Goal: Information Seeking & Learning: Learn about a topic

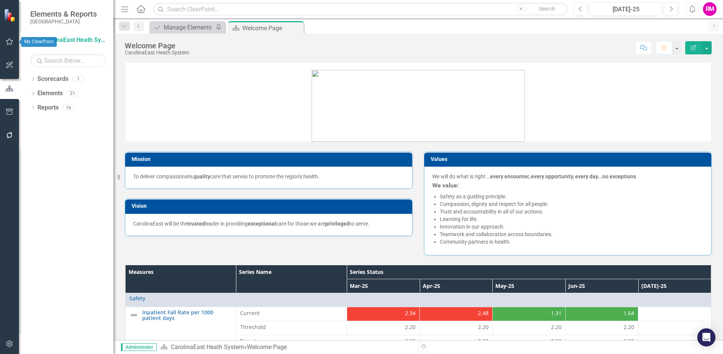
click at [8, 41] on icon "button" at bounding box center [10, 42] width 8 height 6
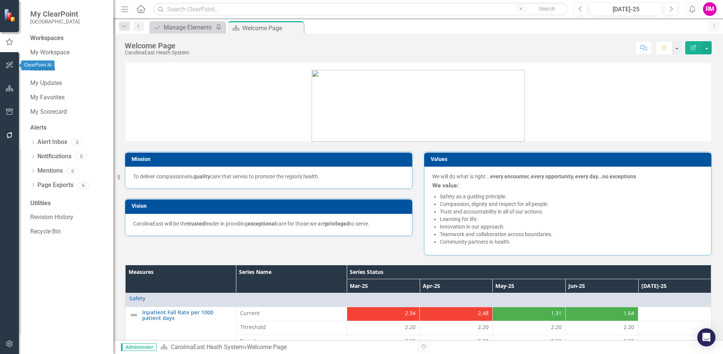
click at [8, 66] on icon "button" at bounding box center [10, 65] width 8 height 6
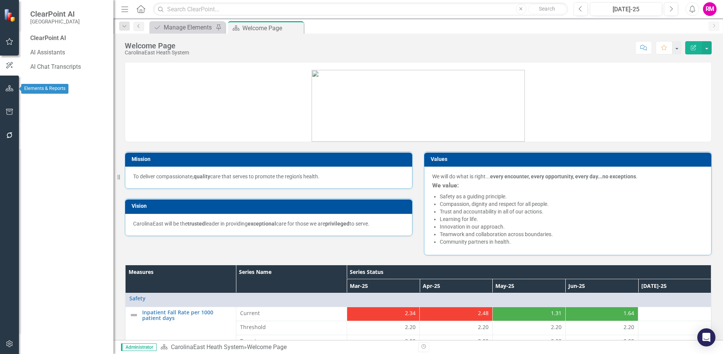
click at [8, 84] on button "button" at bounding box center [9, 89] width 17 height 16
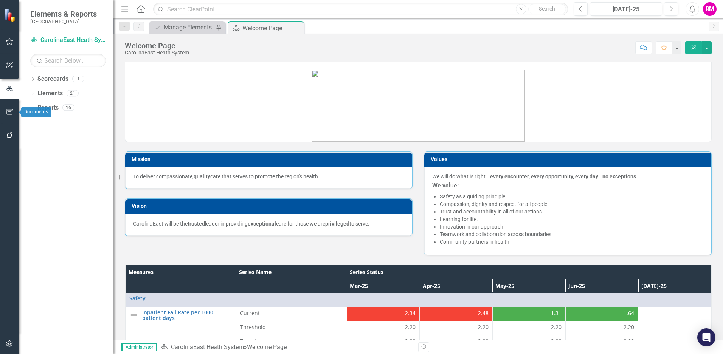
click at [9, 111] on icon "button" at bounding box center [10, 112] width 8 height 6
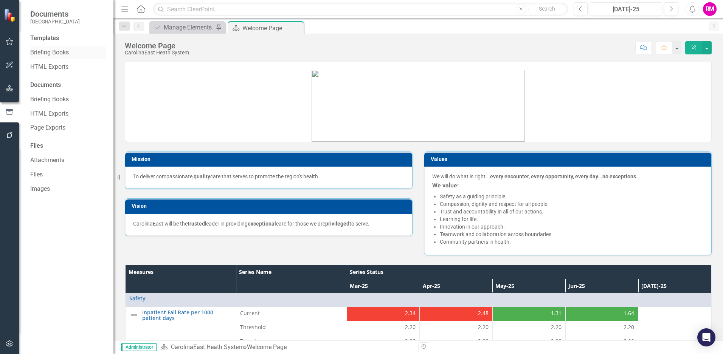
click at [48, 50] on link "Briefing Books" at bounding box center [68, 52] width 76 height 9
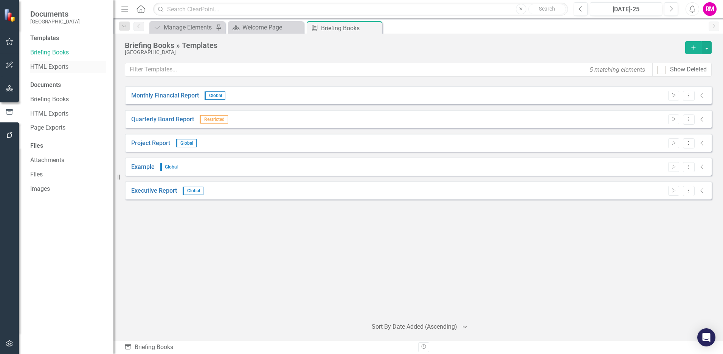
click at [44, 66] on link "HTML Exports" at bounding box center [68, 67] width 76 height 9
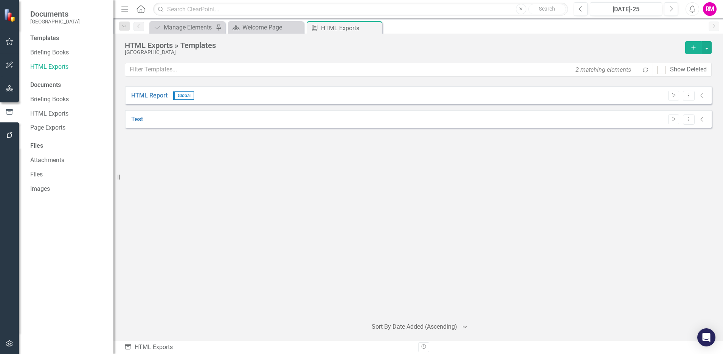
click at [42, 84] on div "Documents" at bounding box center [68, 85] width 76 height 9
click at [43, 97] on link "Briefing Books" at bounding box center [68, 99] width 76 height 9
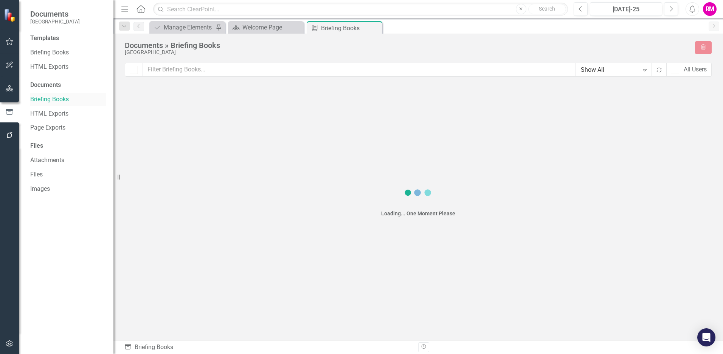
checkbox input "false"
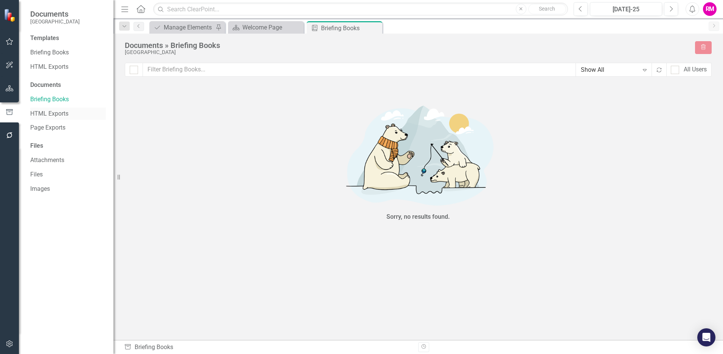
click at [41, 113] on link "HTML Exports" at bounding box center [68, 114] width 76 height 9
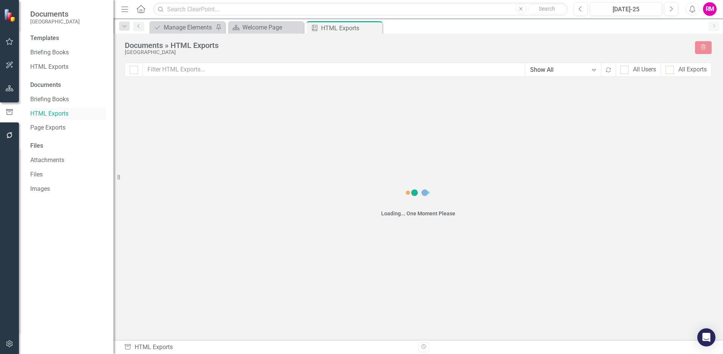
checkbox input "false"
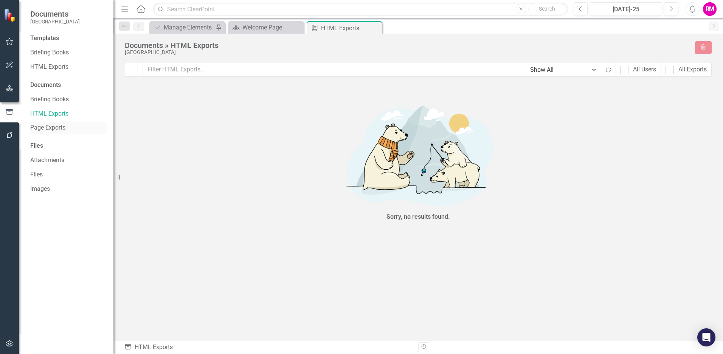
click at [40, 126] on link "Page Exports" at bounding box center [68, 128] width 76 height 9
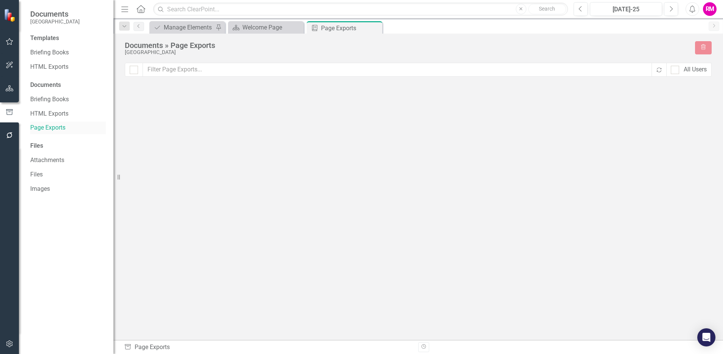
checkbox input "false"
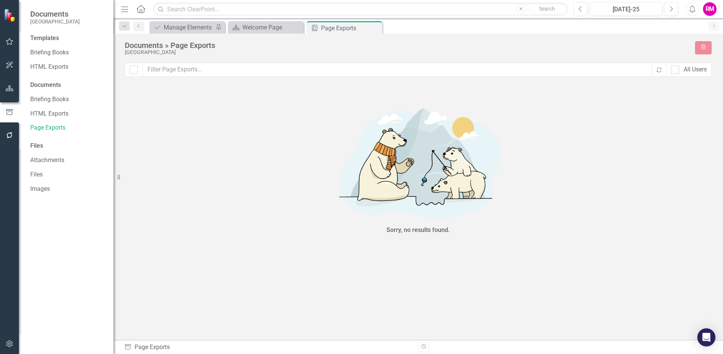
click at [36, 144] on div "Files" at bounding box center [68, 146] width 76 height 9
click at [41, 160] on link "Attachments" at bounding box center [68, 160] width 76 height 9
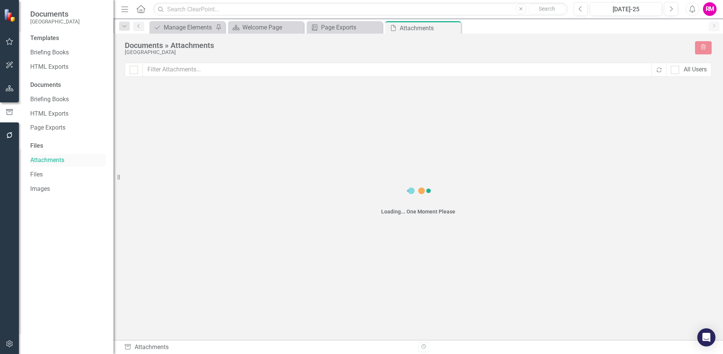
checkbox input "false"
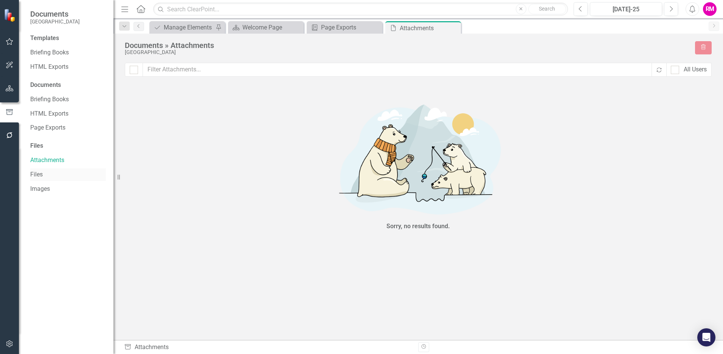
click at [34, 174] on link "Files" at bounding box center [68, 175] width 76 height 9
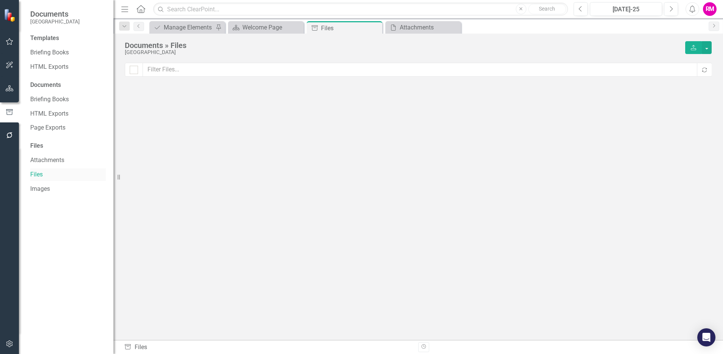
checkbox input "false"
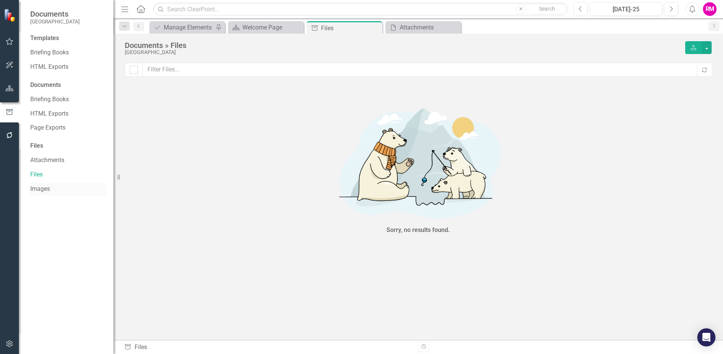
click at [36, 188] on link "Images" at bounding box center [68, 189] width 76 height 9
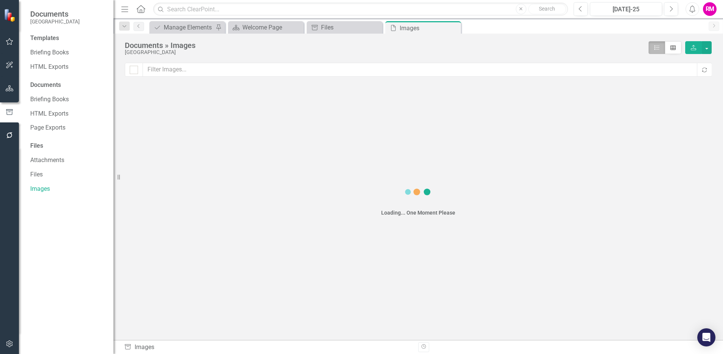
checkbox input "false"
click at [40, 36] on div "Templates" at bounding box center [68, 38] width 76 height 9
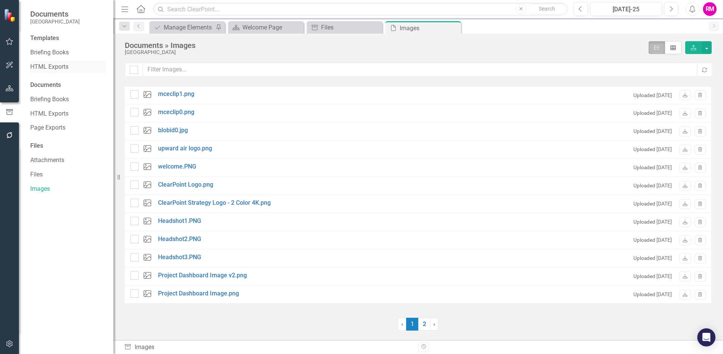
click at [48, 66] on link "HTML Exports" at bounding box center [68, 67] width 76 height 9
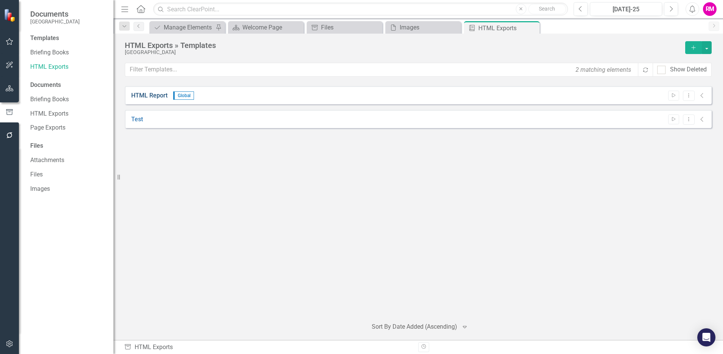
click at [150, 96] on link "HTML Report" at bounding box center [149, 96] width 36 height 9
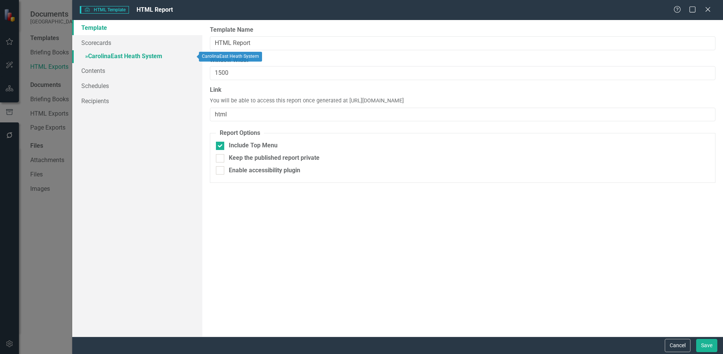
click at [131, 56] on link "» CarolinaEast Heath System" at bounding box center [137, 56] width 130 height 13
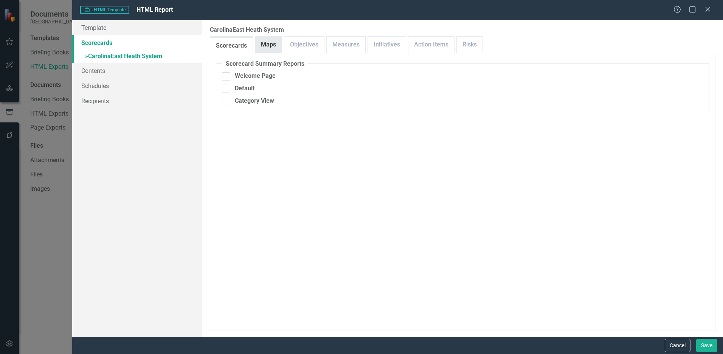
click at [268, 42] on link "Maps" at bounding box center [268, 45] width 26 height 16
click at [295, 45] on link "Objectives" at bounding box center [304, 45] width 40 height 16
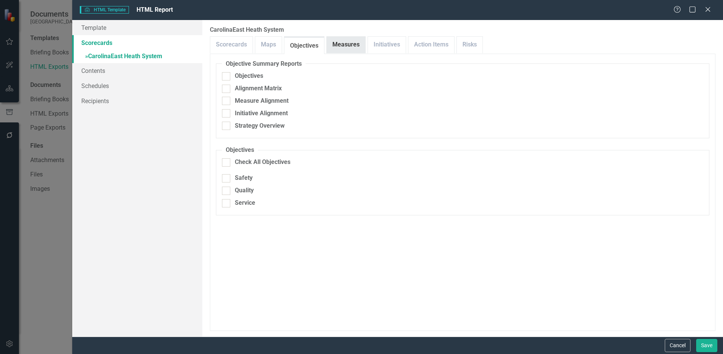
click at [339, 45] on link "Measures" at bounding box center [346, 45] width 39 height 16
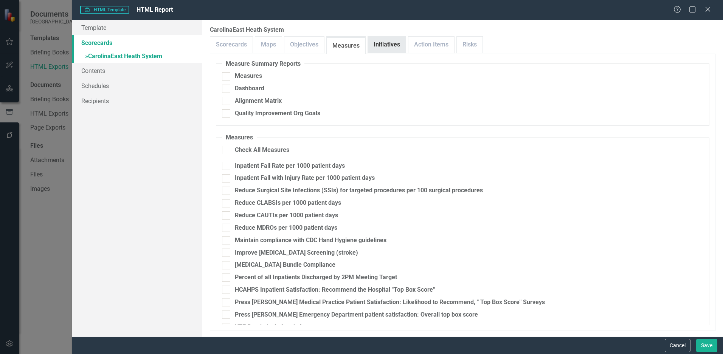
click at [375, 43] on link "Initiatives" at bounding box center [387, 45] width 38 height 16
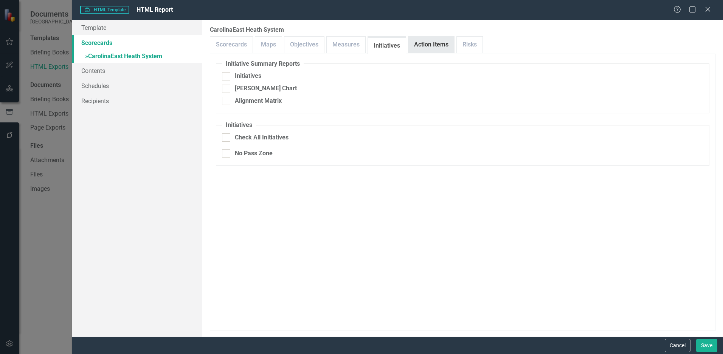
click at [423, 42] on link "Action Items" at bounding box center [432, 45] width 46 height 16
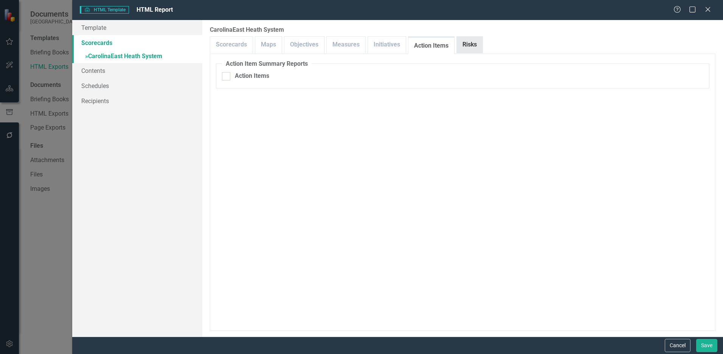
click at [476, 39] on link "Risks" at bounding box center [470, 45] width 26 height 16
click at [91, 84] on link "Schedules" at bounding box center [137, 85] width 130 height 15
click at [93, 101] on link "Recipients" at bounding box center [137, 100] width 130 height 15
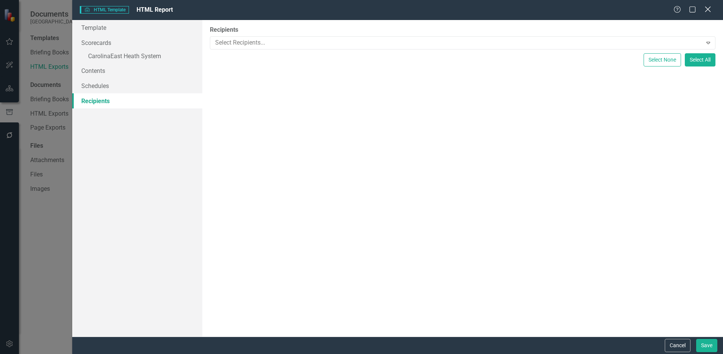
click at [707, 8] on icon "Close" at bounding box center [707, 9] width 9 height 7
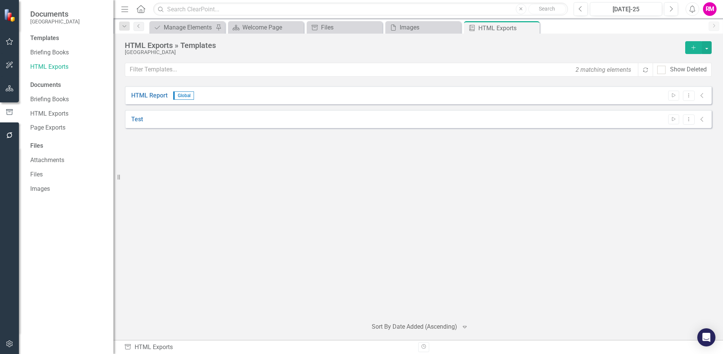
click at [9, 15] on img at bounding box center [10, 15] width 14 height 14
click at [9, 89] on icon "button" at bounding box center [10, 88] width 8 height 6
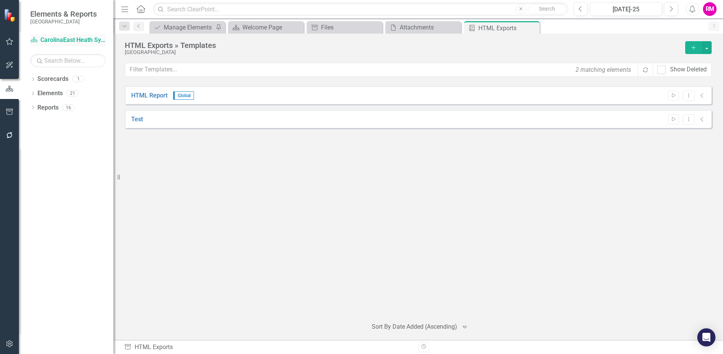
click at [78, 40] on link "Scorecard CarolinaEast Heath System" at bounding box center [68, 40] width 76 height 9
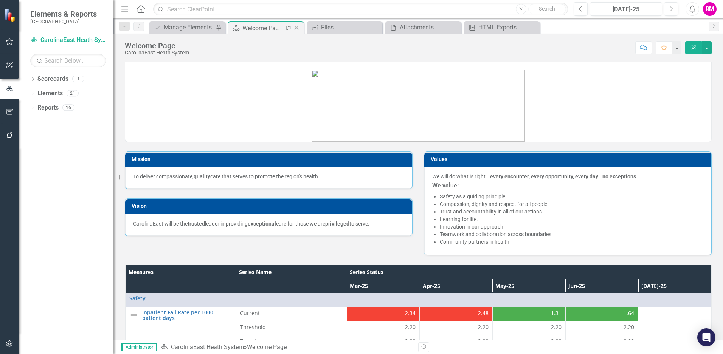
click at [267, 27] on div "Welcome Page" at bounding box center [262, 27] width 40 height 9
click at [376, 28] on icon "Close" at bounding box center [376, 28] width 8 height 6
click at [455, 27] on icon "Close" at bounding box center [455, 28] width 8 height 6
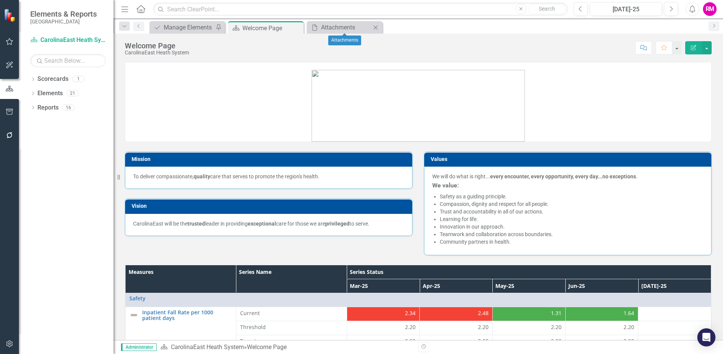
click at [376, 28] on icon "Close" at bounding box center [376, 28] width 8 height 6
click at [138, 25] on icon "Previous" at bounding box center [139, 26] width 6 height 5
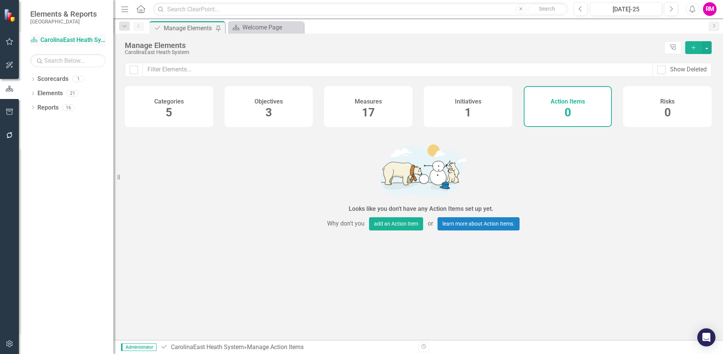
click at [95, 37] on link "Scorecard CarolinaEast Heath System" at bounding box center [68, 40] width 76 height 9
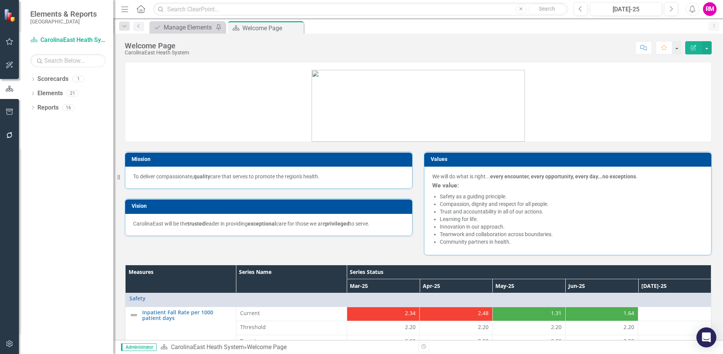
click at [709, 340] on icon "Open Intercom Messenger" at bounding box center [706, 338] width 9 height 10
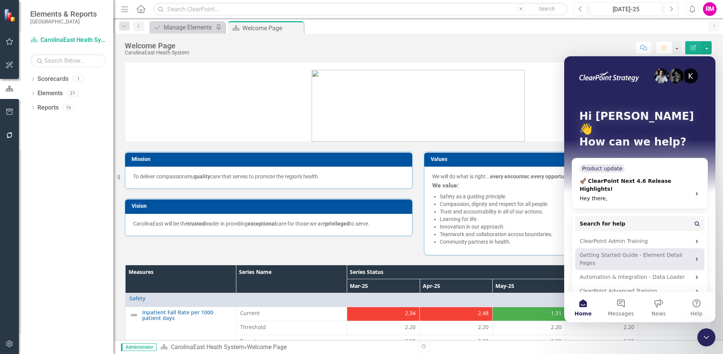
click at [600, 252] on div "Getting Started Guide - Element Detail Pages" at bounding box center [635, 260] width 111 height 16
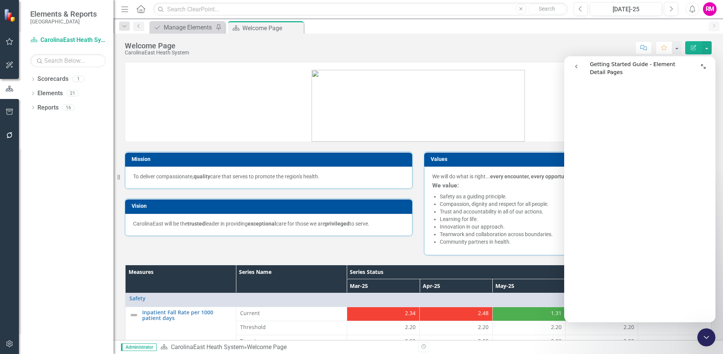
scroll to position [113, 0]
click at [258, 27] on div "Welcome Page" at bounding box center [262, 27] width 40 height 9
click at [140, 9] on icon "Home" at bounding box center [141, 9] width 10 height 8
click at [34, 92] on icon "Dropdown" at bounding box center [32, 94] width 5 height 4
click at [50, 90] on link "Elements" at bounding box center [49, 93] width 25 height 9
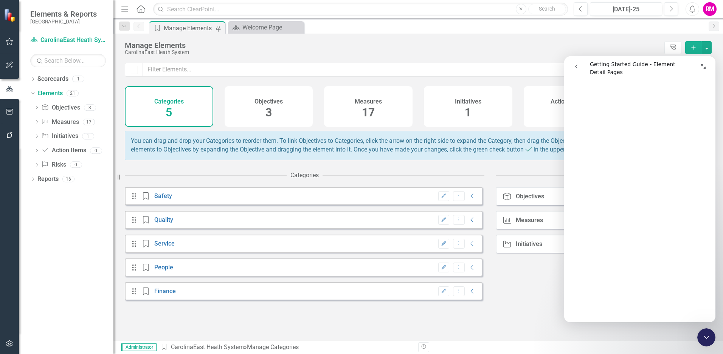
click at [269, 102] on h4 "Objectives" at bounding box center [269, 101] width 28 height 7
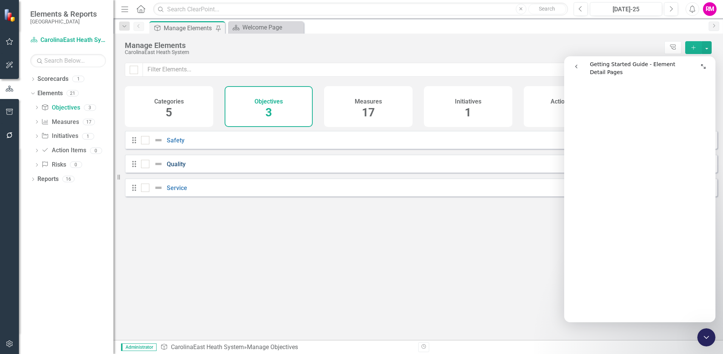
click at [176, 168] on link "Quality" at bounding box center [176, 164] width 19 height 7
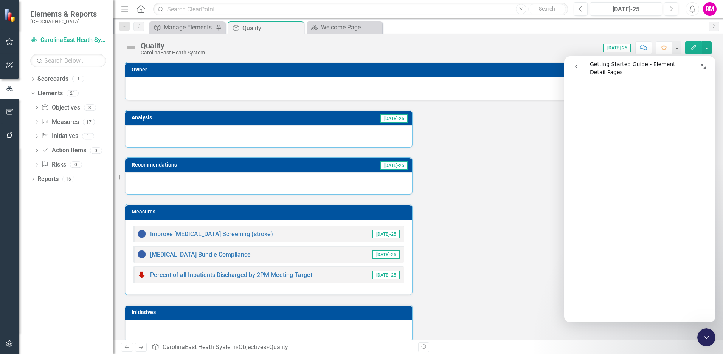
click at [140, 117] on h3 "Analysis" at bounding box center [189, 118] width 115 height 6
click at [47, 91] on link "Elements" at bounding box center [49, 93] width 25 height 9
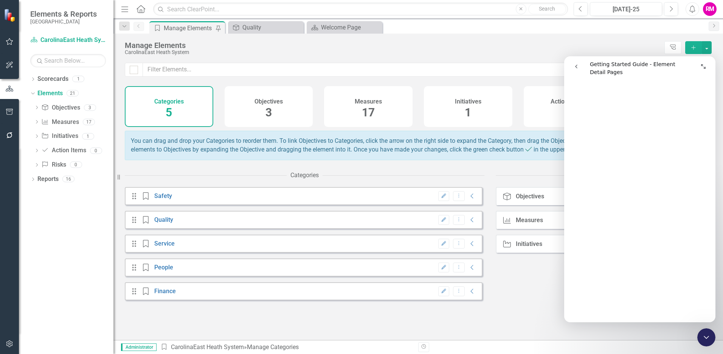
click at [265, 105] on div "Objectives 3" at bounding box center [269, 106] width 89 height 41
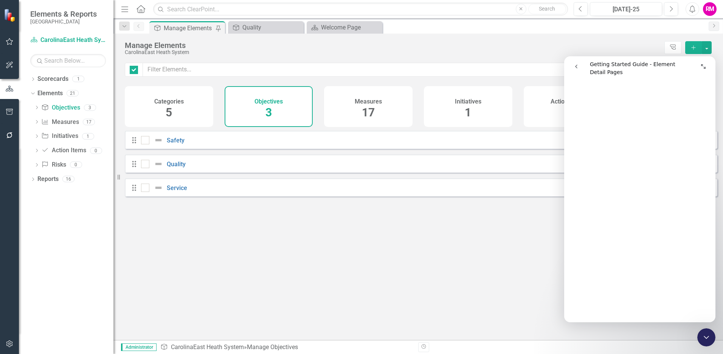
checkbox input "false"
click at [176, 168] on link "Quality" at bounding box center [176, 164] width 19 height 7
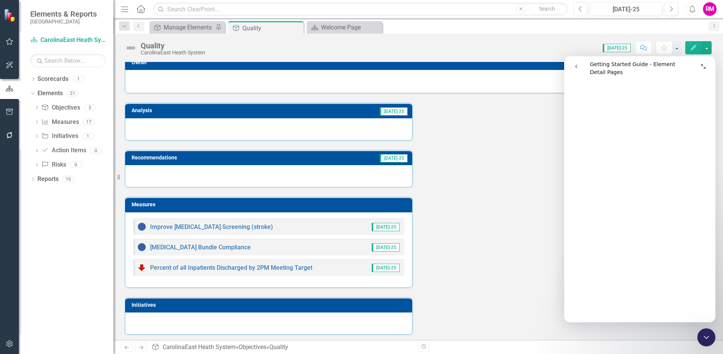
scroll to position [9, 0]
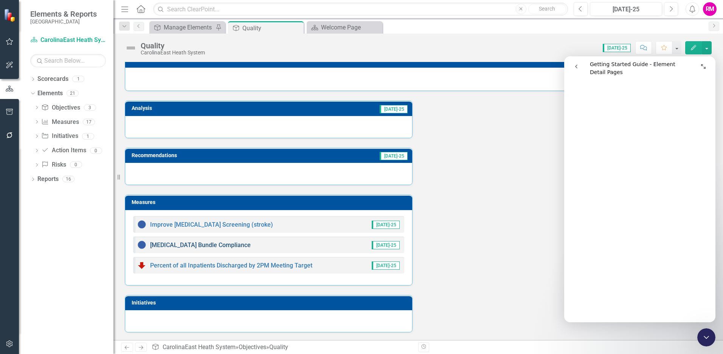
click at [178, 243] on link "[MEDICAL_DATA] Bundle Compliance" at bounding box center [200, 245] width 101 height 7
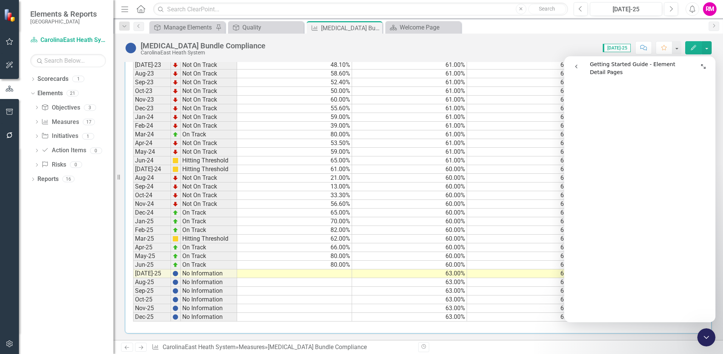
scroll to position [334, 0]
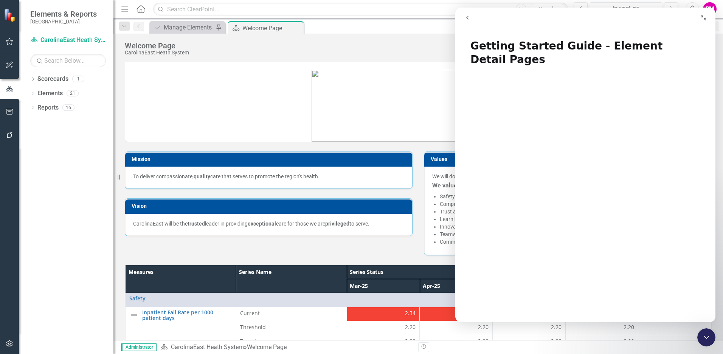
click at [571, 340] on icon "Close Intercom Messenger" at bounding box center [706, 337] width 9 height 9
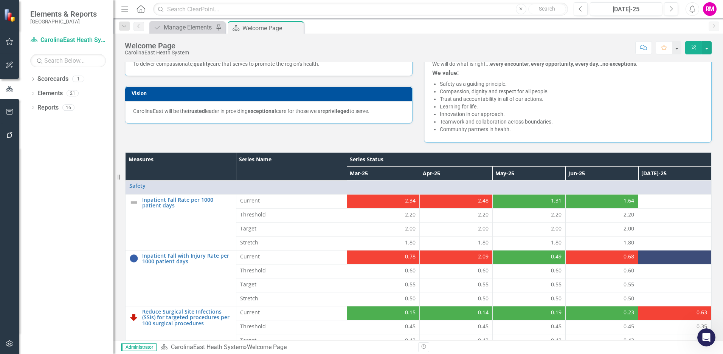
scroll to position [151, 0]
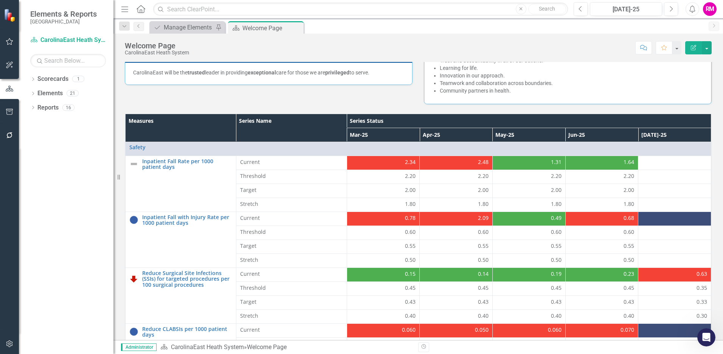
click at [397, 163] on div "2.34" at bounding box center [383, 163] width 65 height 8
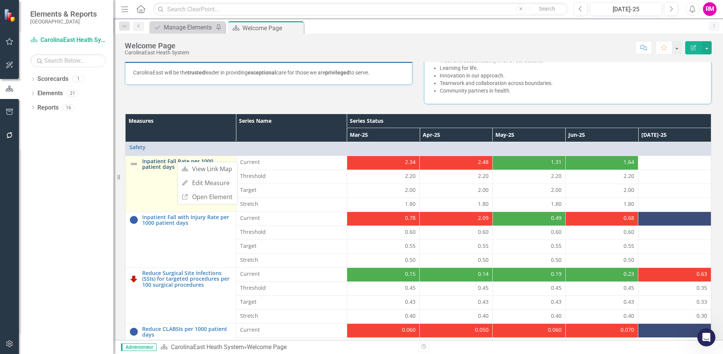
click at [167, 162] on link "Inpatient Fall Rate per 1000 patient days" at bounding box center [187, 165] width 90 height 12
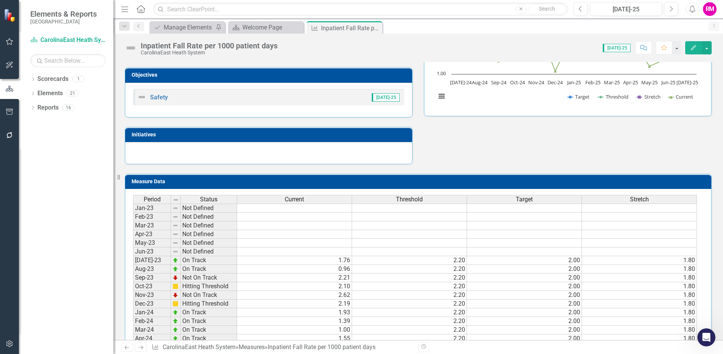
scroll to position [107, 0]
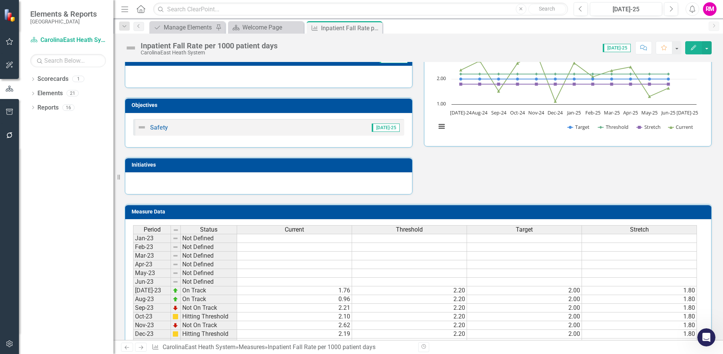
click at [294, 211] on h3 "Measure Data" at bounding box center [420, 212] width 576 height 6
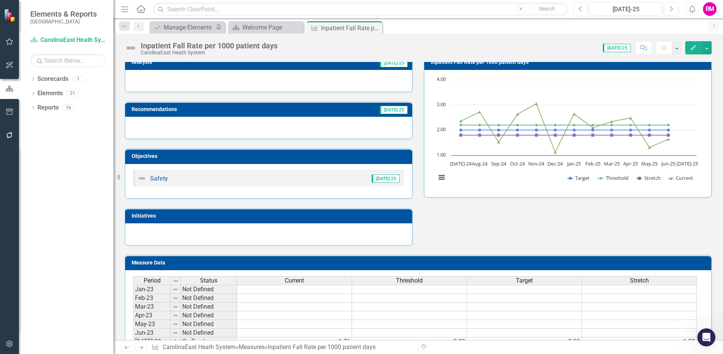
scroll to position [0, 0]
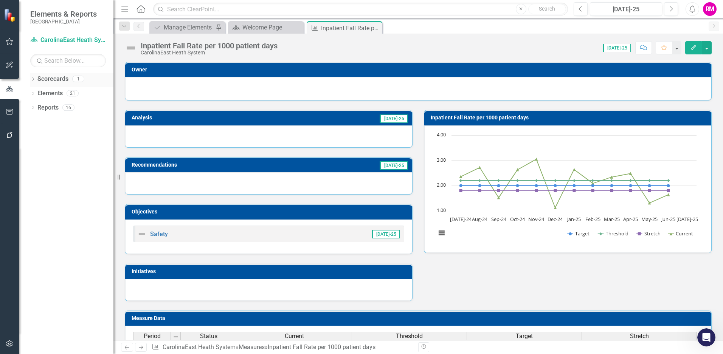
click at [42, 78] on link "Scorecards" at bounding box center [52, 79] width 31 height 9
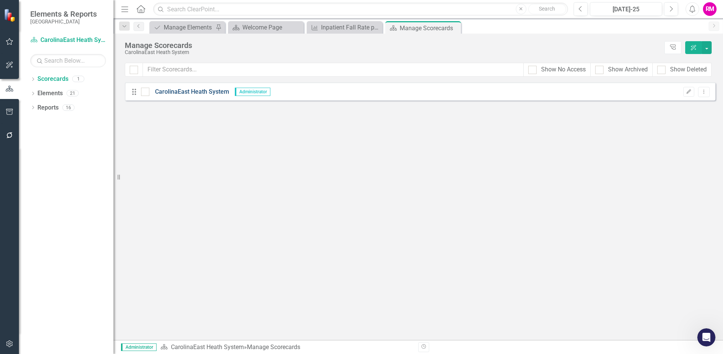
click at [166, 90] on link "CarolinaEast Heath System" at bounding box center [189, 92] width 80 height 9
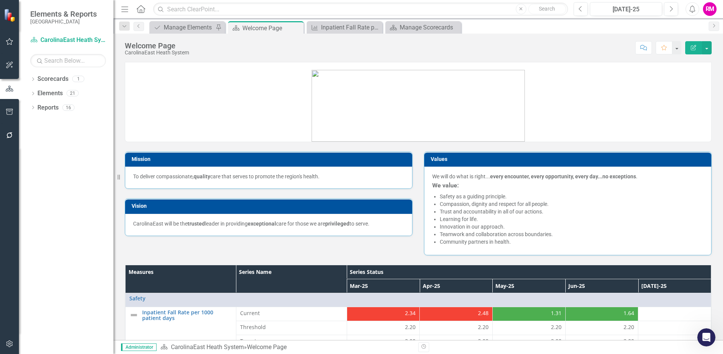
click at [557, 40] on div "Welcome Page CarolinaEast Heath System Score: N/A Jul-25 Completed Comment Favo…" at bounding box center [418, 45] width 610 height 23
click at [571, 338] on icon "Open Intercom Messenger" at bounding box center [707, 338] width 12 height 12
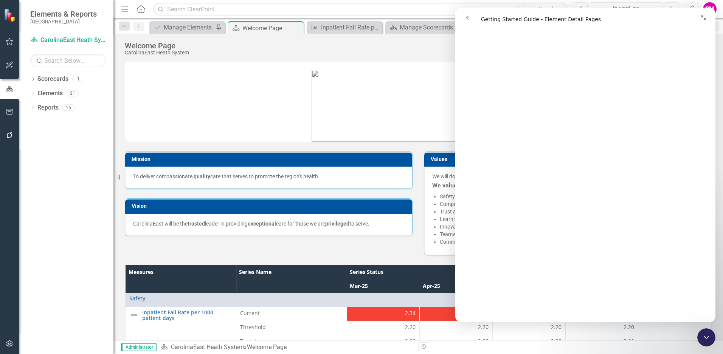
scroll to position [189, 0]
click at [32, 93] on icon "Dropdown" at bounding box center [32, 94] width 5 height 4
click at [64, 108] on link "Objective Objectives" at bounding box center [60, 108] width 39 height 9
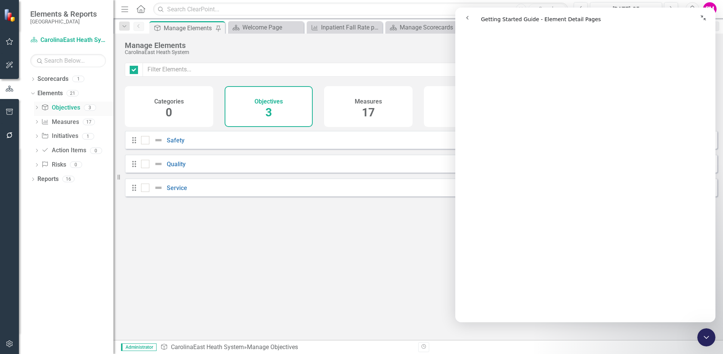
checkbox input "false"
click at [145, 165] on input "checkbox" at bounding box center [143, 162] width 5 height 5
checkbox input "true"
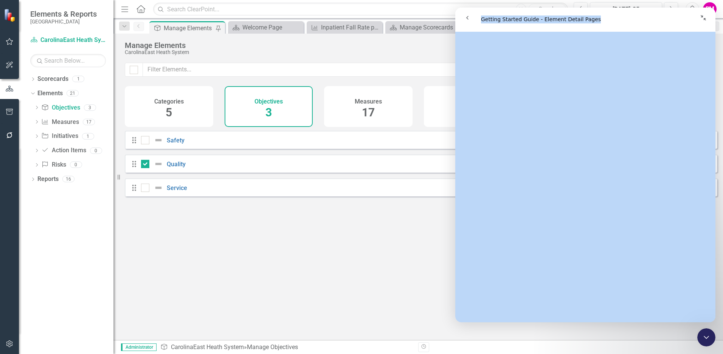
drag, startPoint x: 631, startPoint y: 19, endPoint x: 1027, endPoint y: 42, distance: 397.1
click html "Getting Started Guide - Element Detail Pages Getting Started Guide - Element De…"
click at [571, 18] on div "Intercom messenger" at bounding box center [650, 18] width 122 height 14
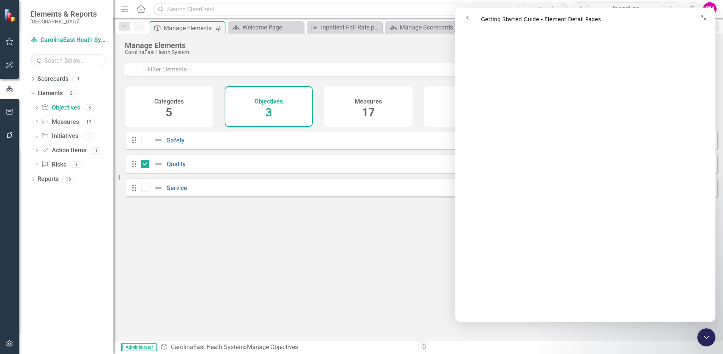
click at [346, 273] on div "Looks like you don't have any Objectives set up yet. Why don't you add an Objec…" at bounding box center [421, 226] width 593 height 191
drag, startPoint x: 145, startPoint y: 192, endPoint x: 145, endPoint y: 182, distance: 10.2
click at [145, 189] on input "checkbox" at bounding box center [143, 186] width 5 height 5
checkbox input "true"
click at [145, 141] on input "checkbox" at bounding box center [143, 138] width 5 height 5
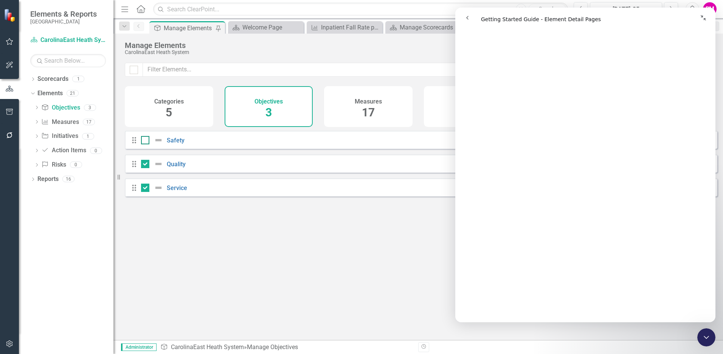
checkbox input "true"
click at [571, 15] on button "Collapse window" at bounding box center [703, 18] width 14 height 14
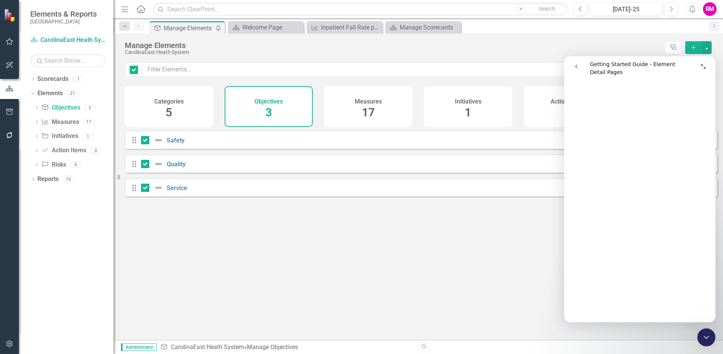
scroll to position [199, 0]
click at [173, 144] on link "Safety" at bounding box center [176, 140] width 18 height 7
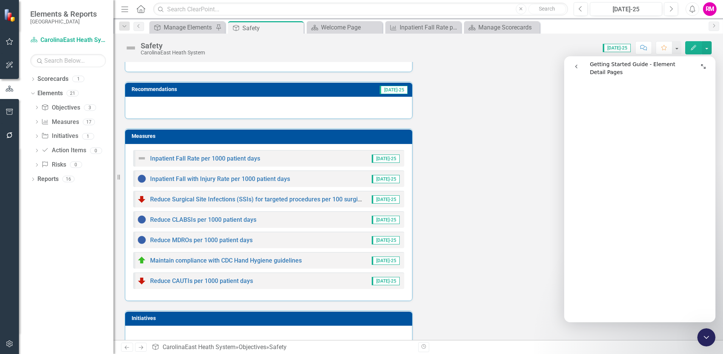
scroll to position [199, 0]
click at [66, 107] on link "Objective Objectives" at bounding box center [60, 108] width 39 height 9
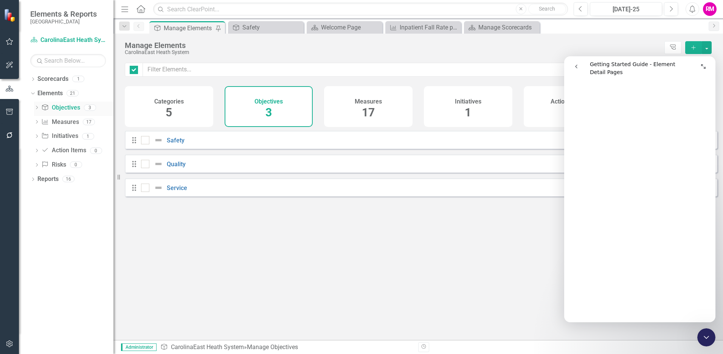
checkbox input "false"
click at [269, 112] on span "3" at bounding box center [269, 112] width 6 height 13
click at [174, 144] on link "Safety" at bounding box center [176, 140] width 18 height 7
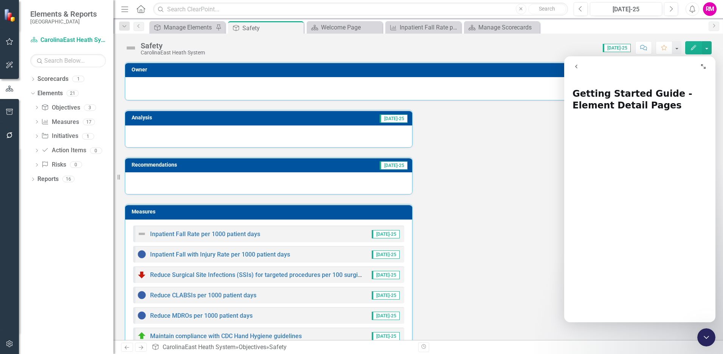
click at [571, 335] on icon "Close Intercom Messenger" at bounding box center [706, 337] width 9 height 9
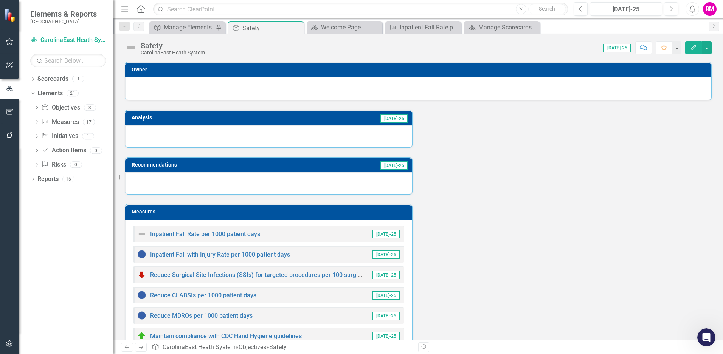
click at [175, 118] on h3 "Analysis" at bounding box center [189, 118] width 115 height 6
click at [143, 116] on h3 "Analysis" at bounding box center [189, 118] width 115 height 6
click at [140, 214] on h3 "Measures" at bounding box center [270, 212] width 277 height 6
click at [398, 168] on span "[DATE]-25" at bounding box center [394, 166] width 28 height 8
click at [303, 209] on td "Measures" at bounding box center [270, 212] width 277 height 11
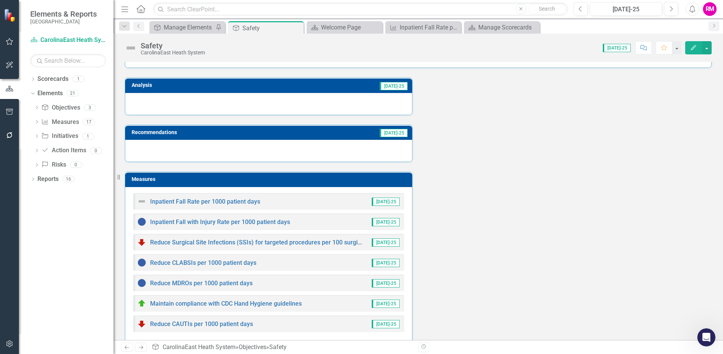
scroll to position [91, 0]
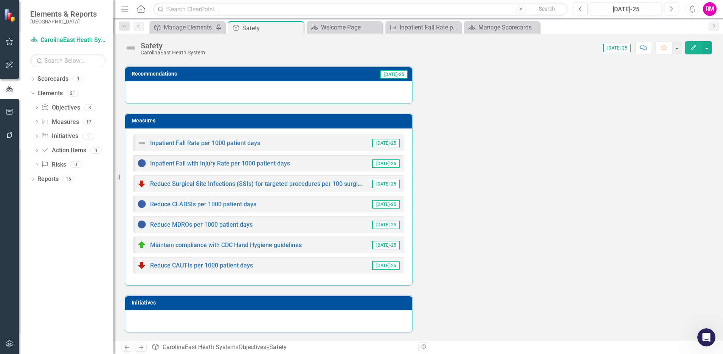
click at [284, 302] on h3 "Initiatives" at bounding box center [270, 303] width 277 height 6
click at [224, 160] on div "Inpatient Fall with Injury Rate per 1000 patient days" at bounding box center [213, 163] width 153 height 9
click at [214, 164] on link "Inpatient Fall with Injury Rate per 1000 patient days" at bounding box center [220, 163] width 140 height 7
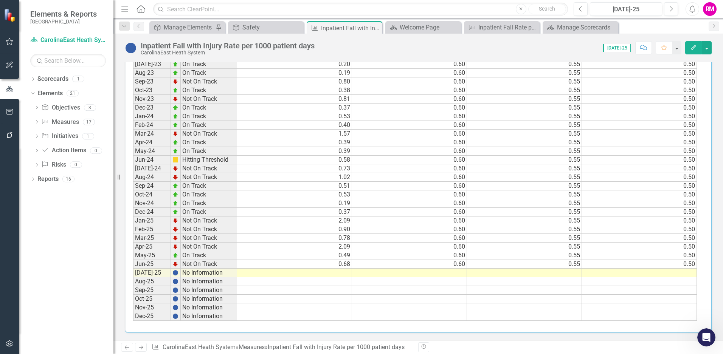
scroll to position [334, 0]
click at [203, 273] on td "No Information" at bounding box center [209, 273] width 56 height 9
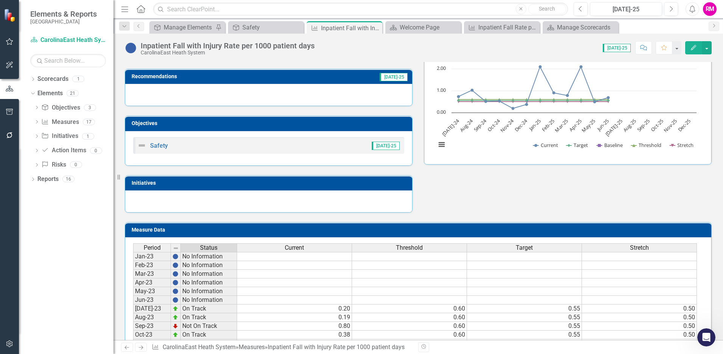
scroll to position [31, 0]
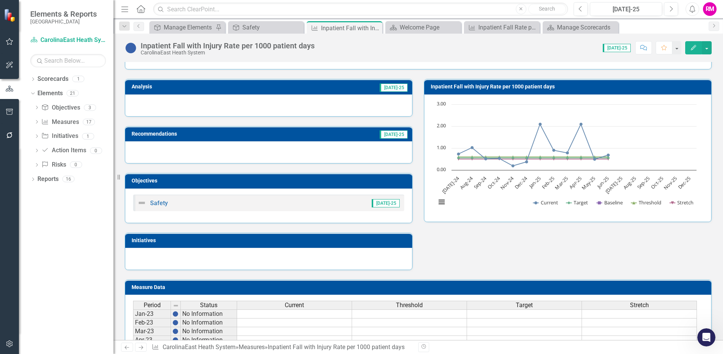
click at [247, 241] on h3 "Initiatives" at bounding box center [270, 241] width 277 height 6
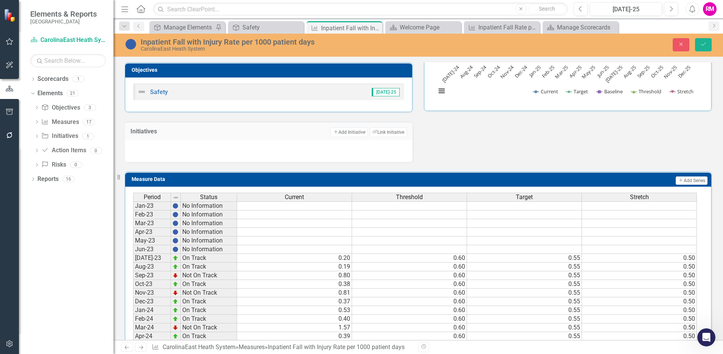
scroll to position [145, 0]
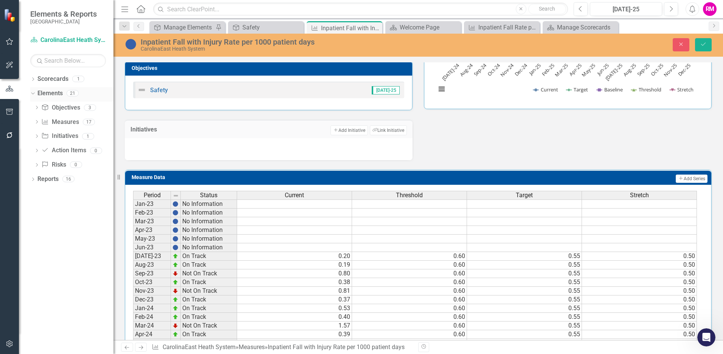
click at [54, 94] on link "Elements" at bounding box center [49, 93] width 25 height 9
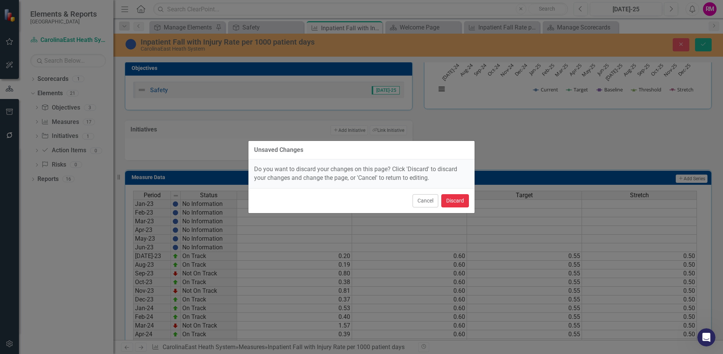
click at [461, 202] on button "Discard" at bounding box center [455, 200] width 28 height 13
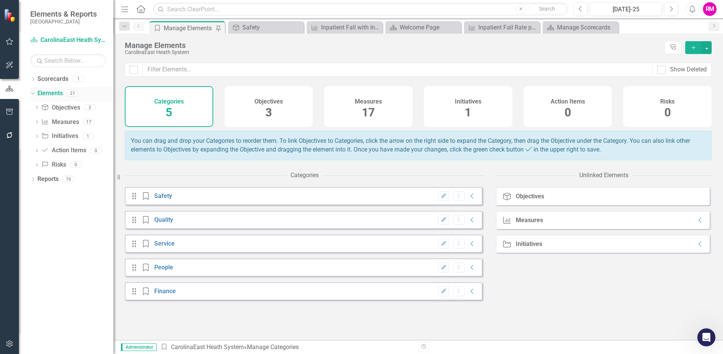
click at [53, 92] on link "Elements" at bounding box center [49, 93] width 25 height 9
click at [61, 136] on link "Initiative Initiatives" at bounding box center [59, 136] width 37 height 9
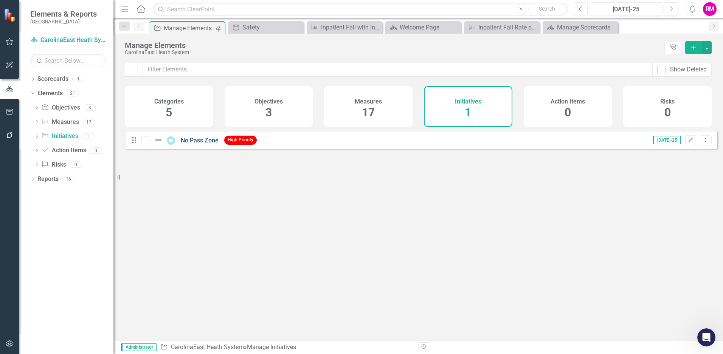
click at [193, 144] on link "No Pass Zone" at bounding box center [200, 140] width 38 height 7
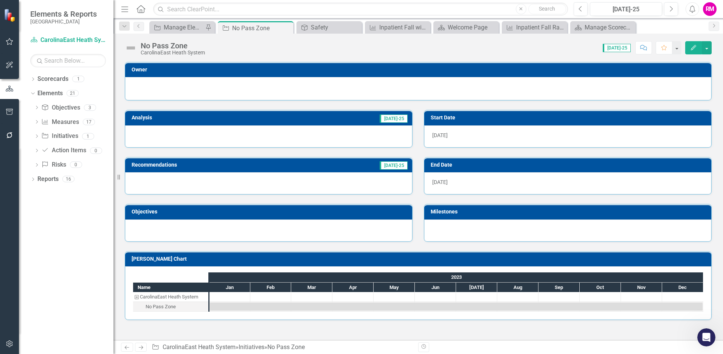
click at [136, 298] on div "CarolinaEast Heath System" at bounding box center [136, 297] width 7 height 10
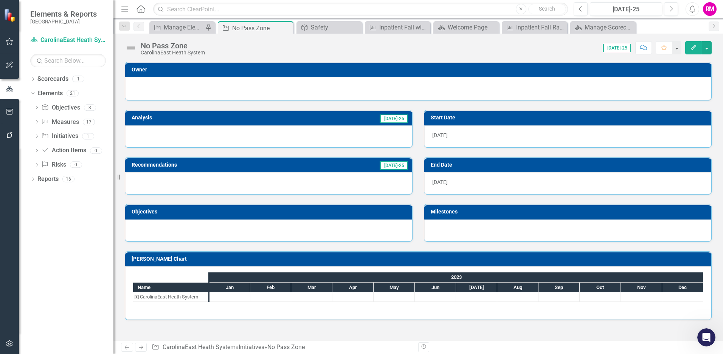
click at [136, 298] on div "CarolinaEast Heath System" at bounding box center [136, 297] width 7 height 10
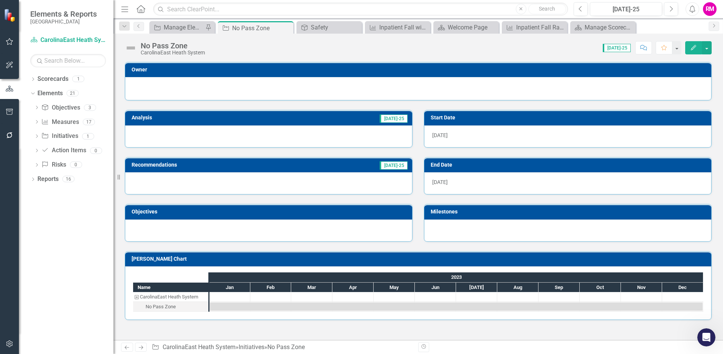
click at [190, 261] on h3 "[PERSON_NAME] Chart" at bounding box center [420, 259] width 576 height 6
click at [176, 212] on h3 "Objectives" at bounding box center [270, 212] width 277 height 6
click at [190, 168] on td "Recommendations" at bounding box center [216, 165] width 169 height 11
click at [191, 169] on td "Recommendations" at bounding box center [216, 165] width 169 height 11
click at [192, 169] on td "Recommendations" at bounding box center [216, 165] width 169 height 11
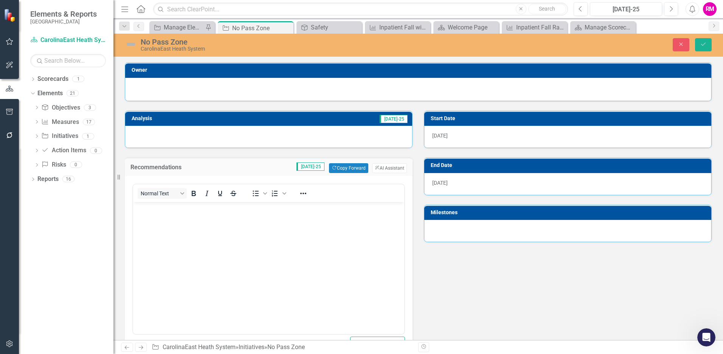
click at [407, 114] on div "Analysis Jul-25" at bounding box center [268, 118] width 287 height 15
click at [571, 42] on icon "Close" at bounding box center [681, 44] width 7 height 5
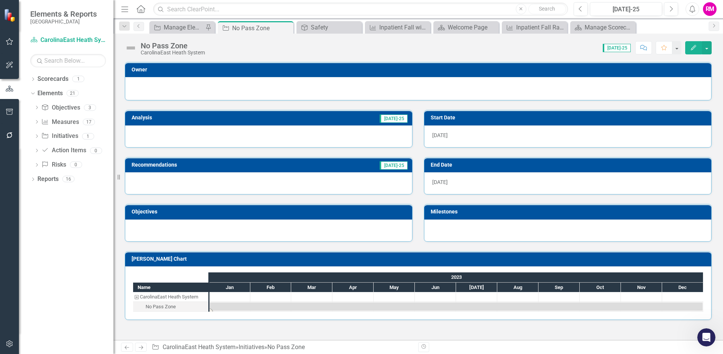
click at [232, 305] on div "Task: Start date: 2023-01-01 End date: 2023-12-31" at bounding box center [456, 307] width 493 height 8
click at [269, 305] on div "Task: Start date: 2023-01-01 End date: 2023-12-31" at bounding box center [456, 307] width 493 height 8
click at [441, 136] on span "1/1/23" at bounding box center [440, 135] width 16 height 6
click at [571, 9] on div "RM" at bounding box center [710, 9] width 14 height 14
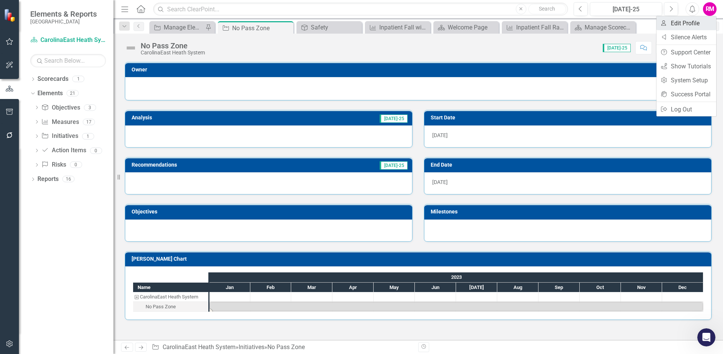
click at [571, 22] on link "User Edit Profile" at bounding box center [687, 23] width 60 height 14
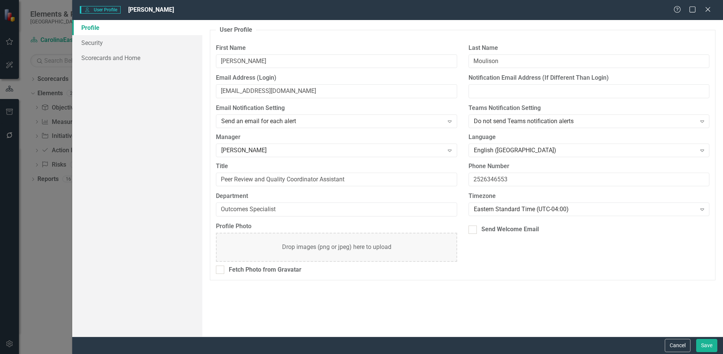
click at [98, 27] on link "Profile" at bounding box center [137, 27] width 130 height 15
click at [104, 57] on link "Scorecards and Home" at bounding box center [137, 57] width 130 height 15
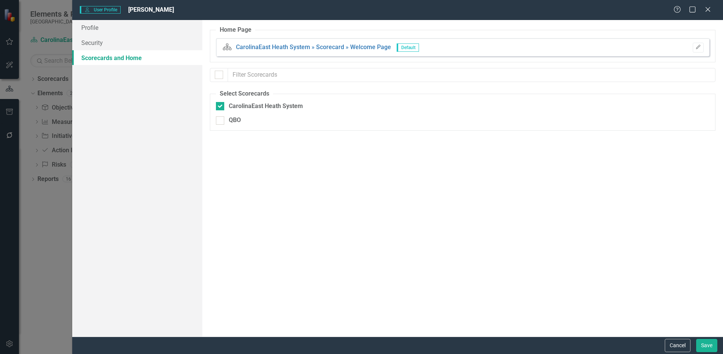
checkbox input "false"
click at [305, 47] on link "CarolinaEast Heath System » Scorecard » Welcome Page" at bounding box center [313, 47] width 155 height 7
click at [571, 9] on icon at bounding box center [708, 9] width 6 height 6
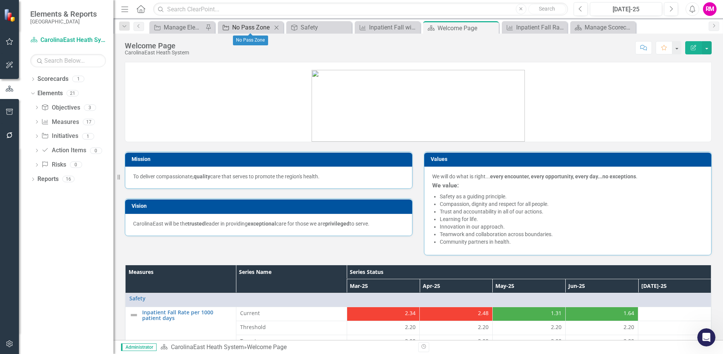
click at [257, 26] on div "No Pass Zone" at bounding box center [252, 27] width 40 height 9
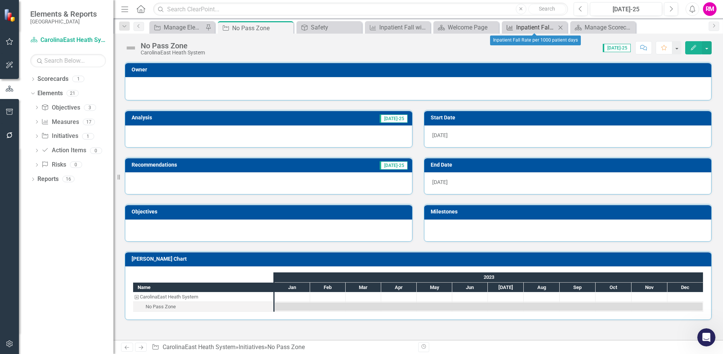
click at [538, 27] on div "Inpatient Fall Rate per 1000 patient days" at bounding box center [536, 27] width 40 height 9
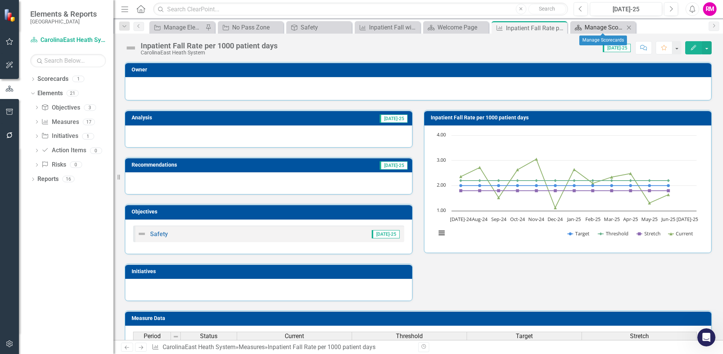
click at [571, 27] on div "Manage Scorecards" at bounding box center [605, 27] width 40 height 9
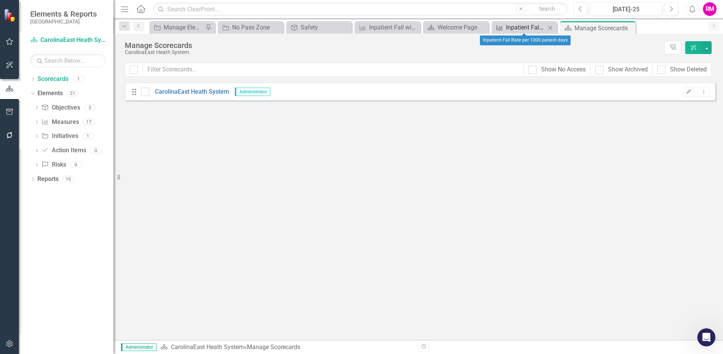
click at [537, 30] on div "Inpatient Fall Rate per 1000 patient days" at bounding box center [526, 27] width 40 height 9
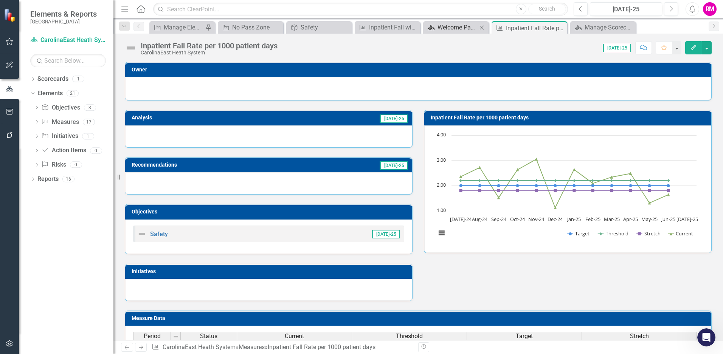
click at [457, 30] on div "Welcome Page" at bounding box center [458, 27] width 40 height 9
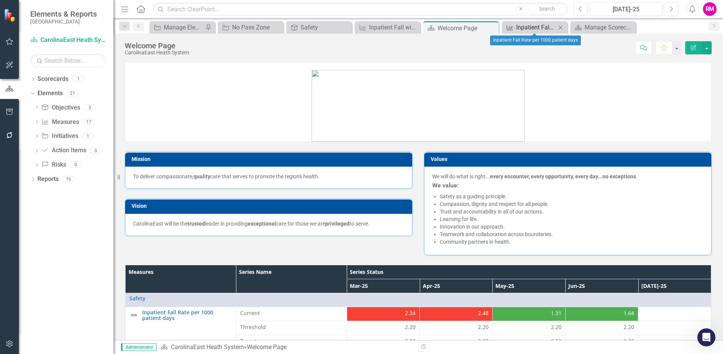
click at [532, 26] on div "Inpatient Fall Rate per 1000 patient days" at bounding box center [536, 27] width 40 height 9
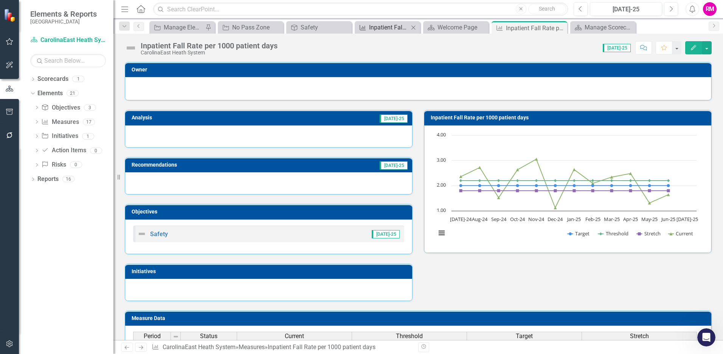
click at [381, 31] on div "Inpatient Fall with Injury Rate per 1000 patient days" at bounding box center [389, 27] width 40 height 9
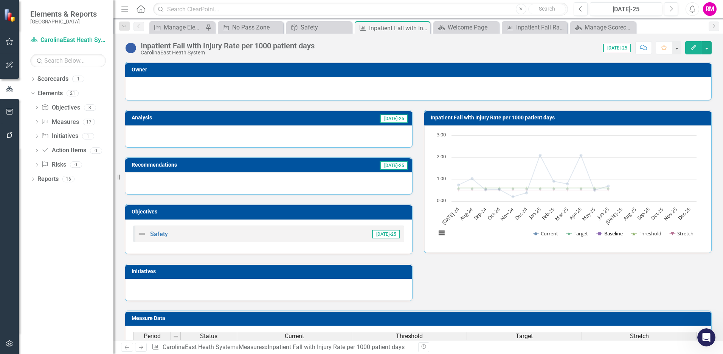
click at [571, 233] on button "Show Baseline" at bounding box center [610, 233] width 26 height 7
click at [158, 232] on link "Safety" at bounding box center [159, 234] width 18 height 7
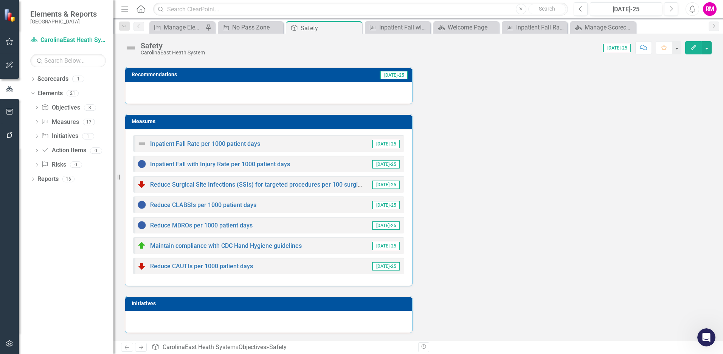
scroll to position [91, 0]
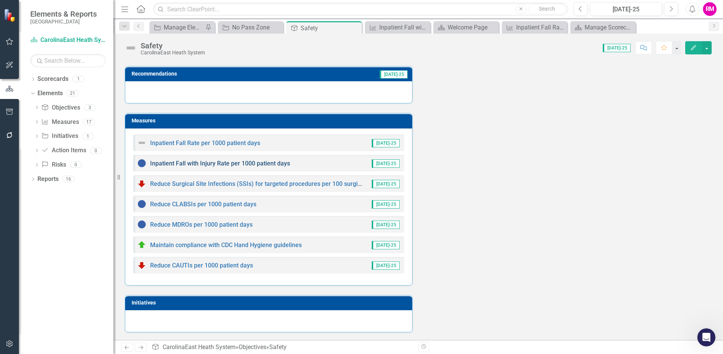
click at [176, 163] on link "Inpatient Fall with Injury Rate per 1000 patient days" at bounding box center [220, 163] width 140 height 7
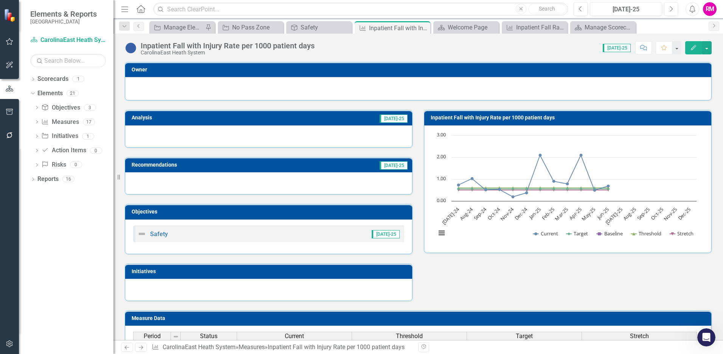
click at [571, 48] on span "[DATE]-25" at bounding box center [617, 48] width 28 height 8
click at [125, 9] on icon "button" at bounding box center [124, 8] width 7 height 5
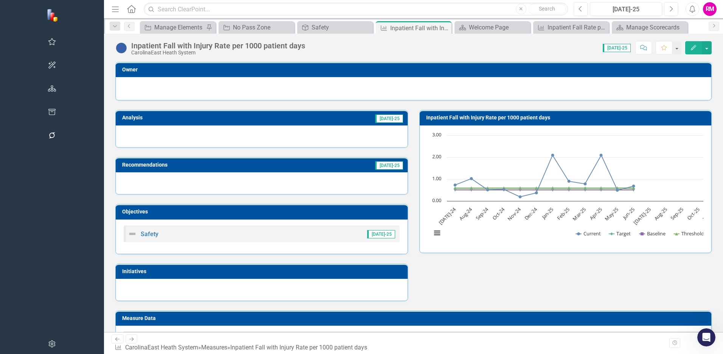
click at [112, 9] on icon "button" at bounding box center [115, 8] width 7 height 5
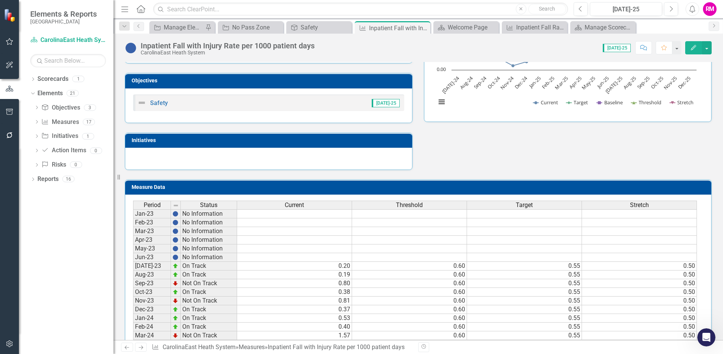
scroll to position [151, 0]
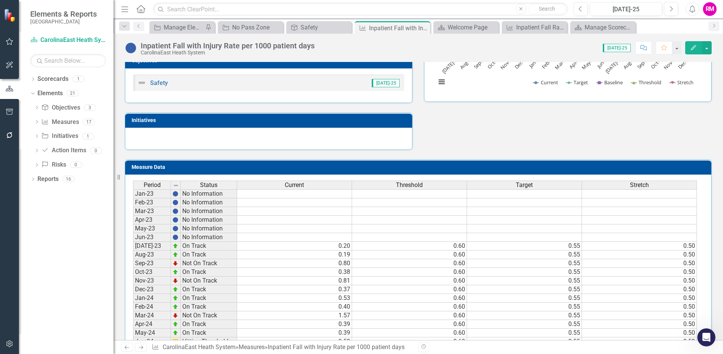
click at [147, 168] on h3 "Measure Data" at bounding box center [420, 168] width 576 height 6
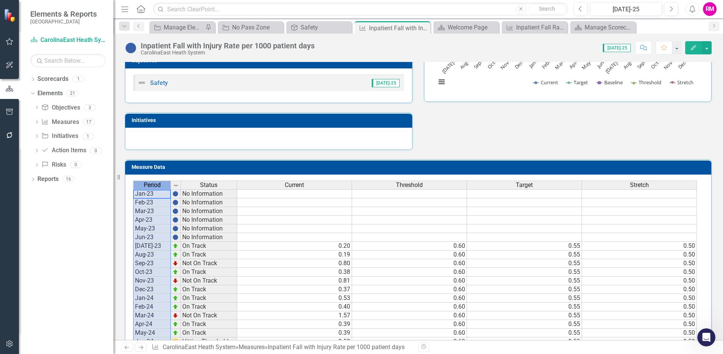
click at [150, 187] on span "Period" at bounding box center [152, 185] width 17 height 7
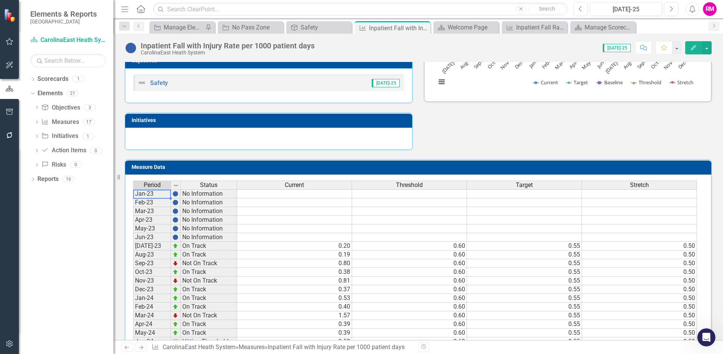
click at [149, 195] on td "Jan-23" at bounding box center [152, 194] width 38 height 9
click at [148, 205] on td "Feb-23" at bounding box center [152, 203] width 38 height 9
click at [146, 221] on td "Apr-23" at bounding box center [152, 220] width 38 height 9
click at [209, 194] on td "No Information" at bounding box center [209, 194] width 56 height 9
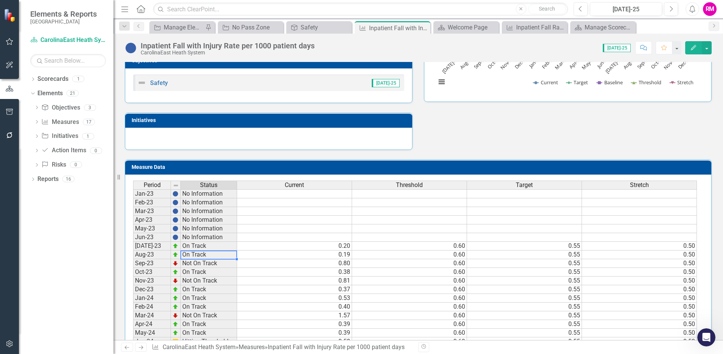
click at [194, 254] on td "On Track" at bounding box center [209, 255] width 56 height 9
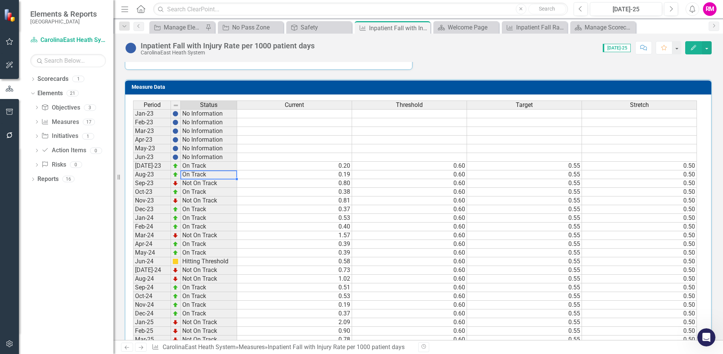
scroll to position [334, 0]
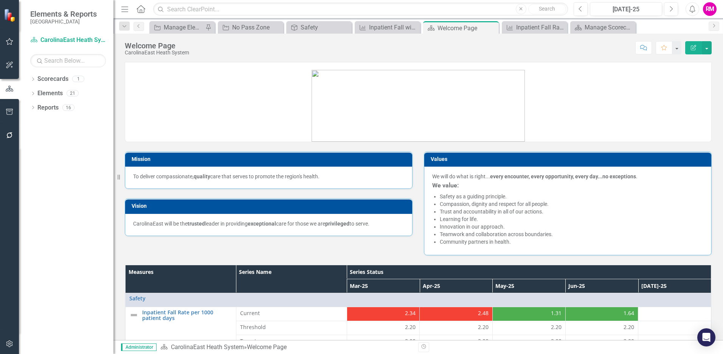
click at [204, 159] on h3 "Mission" at bounding box center [270, 160] width 277 height 6
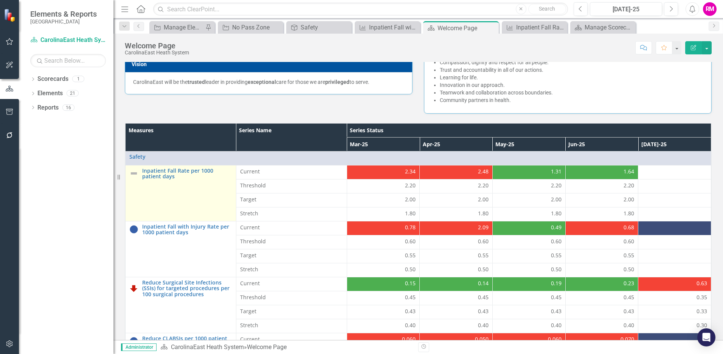
scroll to position [151, 0]
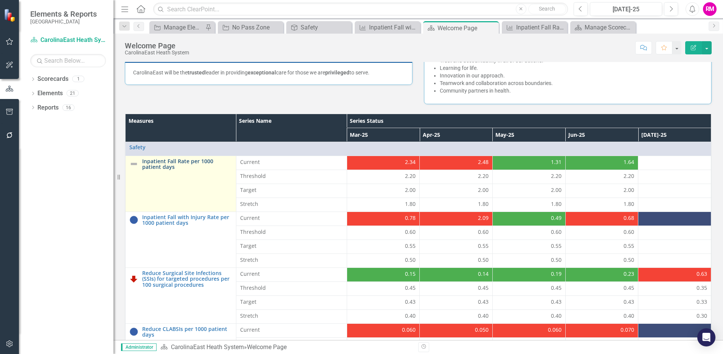
click at [169, 163] on link "Inpatient Fall Rate per 1000 patient days" at bounding box center [187, 165] width 90 height 12
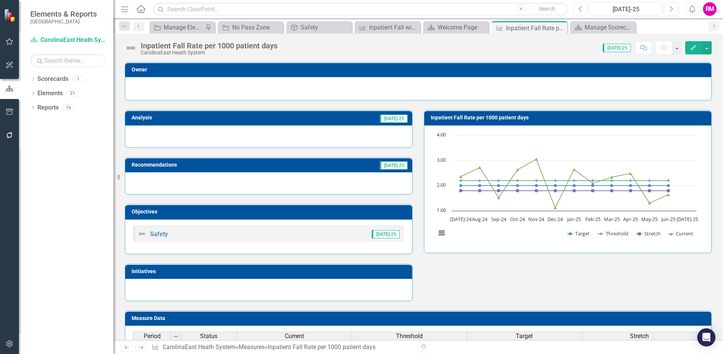
click at [169, 163] on h3 "Recommendations" at bounding box center [216, 165] width 169 height 6
click at [151, 117] on h3 "Analysis" at bounding box center [189, 118] width 115 height 6
click at [500, 118] on h3 "Inpatient Fall Rate per 1000 patient days" at bounding box center [569, 118] width 277 height 6
click at [158, 236] on link "Safety" at bounding box center [159, 234] width 18 height 7
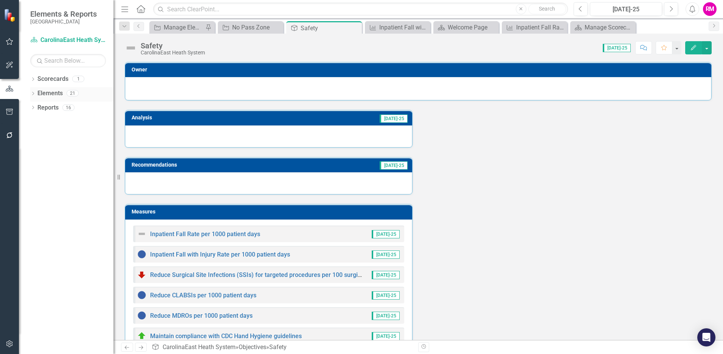
click at [35, 91] on div "Dropdown" at bounding box center [32, 94] width 5 height 6
click at [69, 107] on link "Objective Objectives" at bounding box center [60, 108] width 39 height 9
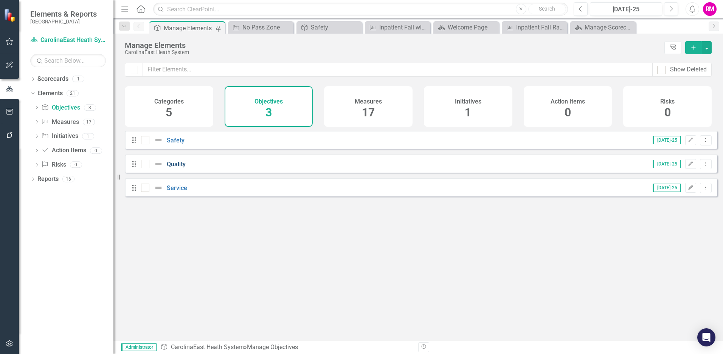
click at [175, 168] on link "Quality" at bounding box center [176, 164] width 19 height 7
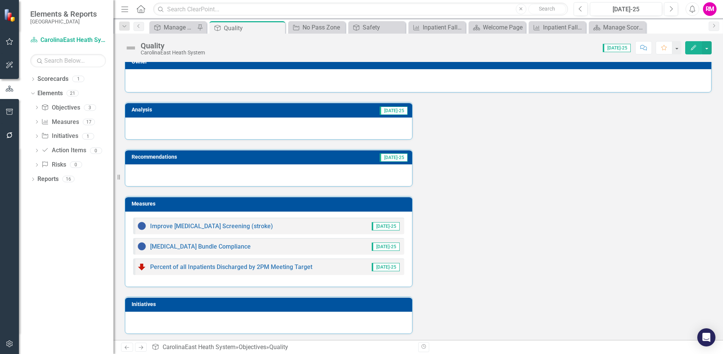
scroll to position [9, 0]
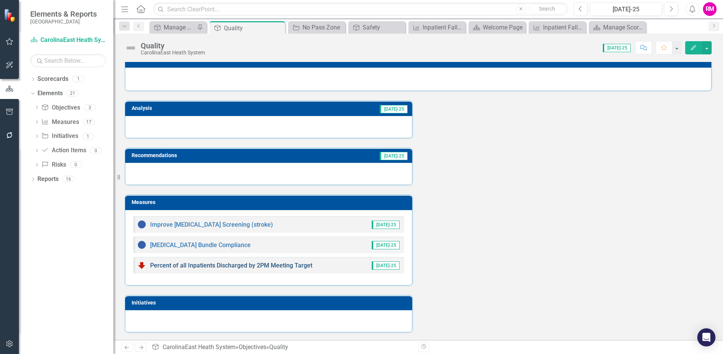
click at [205, 263] on link "Percent of all Inpatients Discharged by 2PM Meeting Target" at bounding box center [231, 265] width 162 height 7
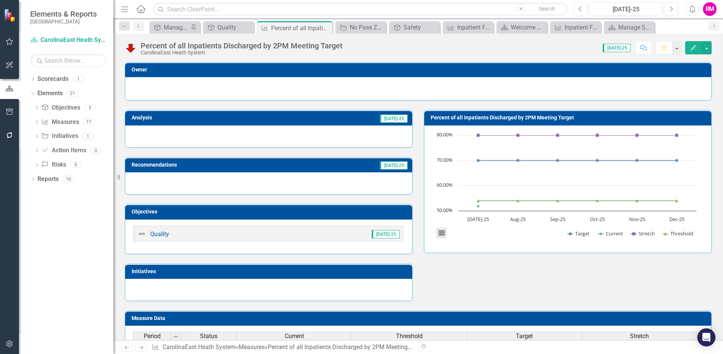
click at [441, 234] on button "View chart menu, Chart" at bounding box center [442, 233] width 11 height 11
click at [460, 272] on div "Analysis Jul-25 Recommendations Jul-25 Objectives Quality Jul-25 Initiatives Pe…" at bounding box center [418, 201] width 598 height 201
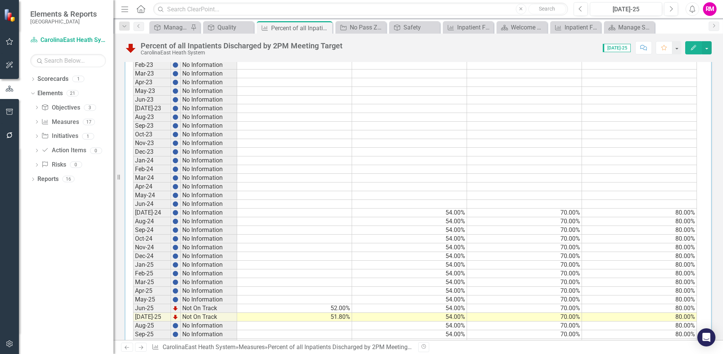
scroll to position [334, 0]
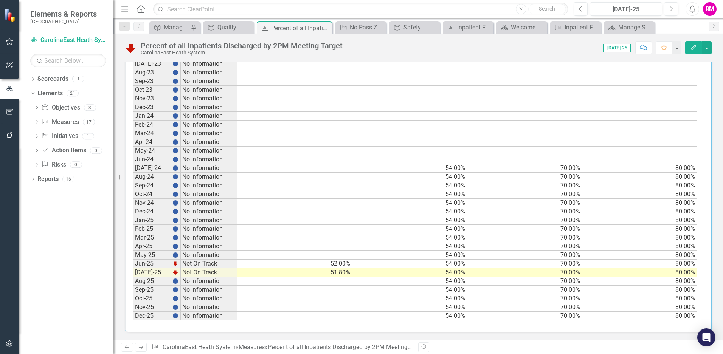
click at [332, 265] on td "52.00%" at bounding box center [294, 264] width 115 height 9
click at [214, 265] on td "Not On Track" at bounding box center [209, 264] width 56 height 9
click at [321, 275] on td "51.80%" at bounding box center [294, 273] width 115 height 9
click at [140, 347] on icon "Next" at bounding box center [141, 347] width 6 height 5
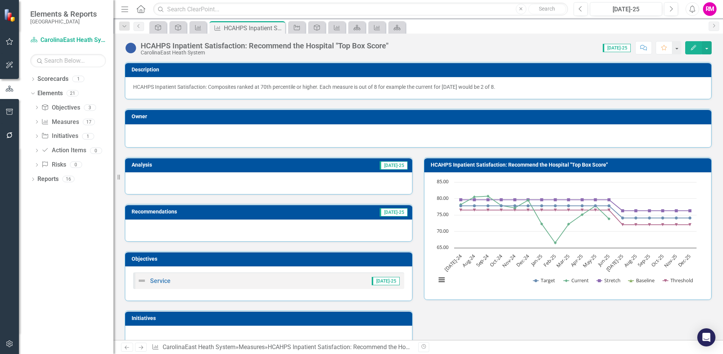
click at [141, 348] on icon "Next" at bounding box center [141, 347] width 6 height 5
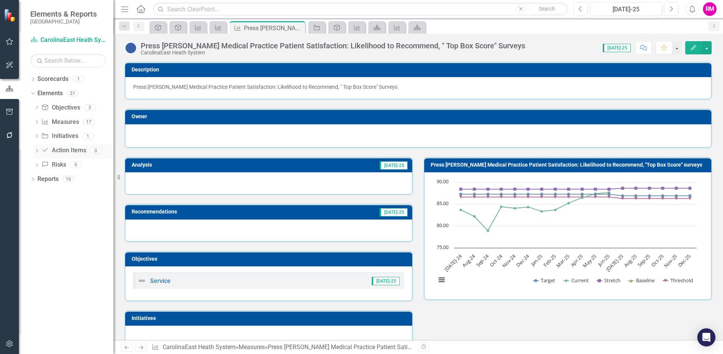
click at [59, 148] on link "Action Item Action Items" at bounding box center [63, 150] width 45 height 9
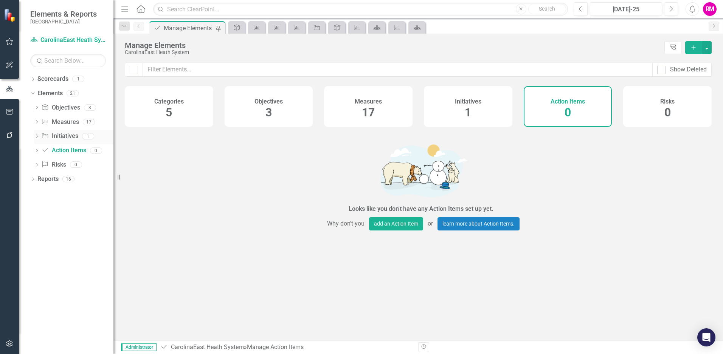
click at [64, 137] on link "Initiative Initiatives" at bounding box center [59, 136] width 37 height 9
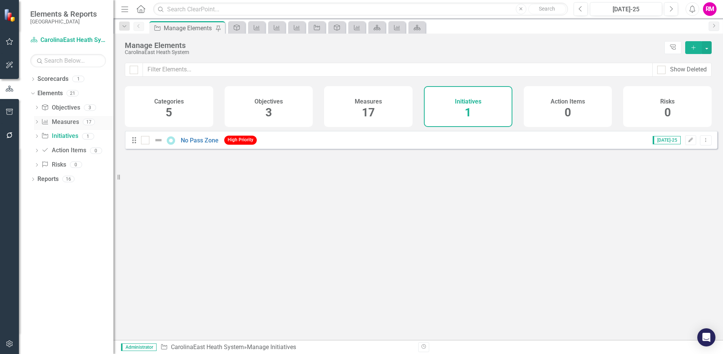
click at [59, 121] on link "Measure Measures" at bounding box center [59, 122] width 37 height 9
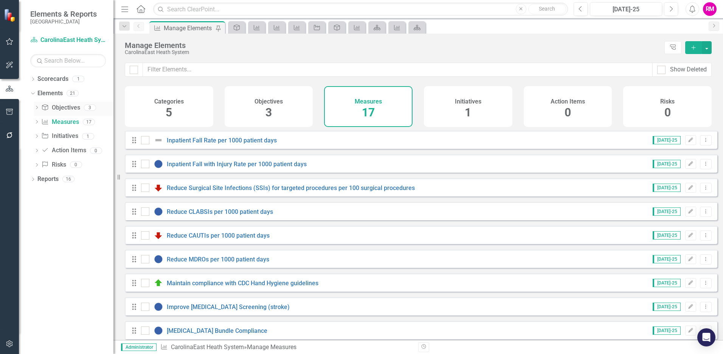
click at [60, 105] on link "Objective Objectives" at bounding box center [60, 108] width 39 height 9
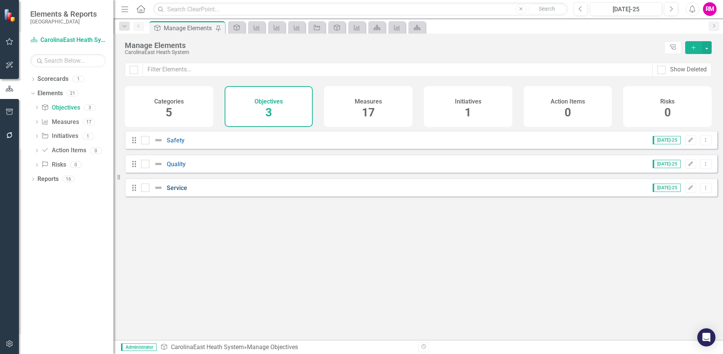
click at [177, 192] on link "Service" at bounding box center [177, 188] width 20 height 7
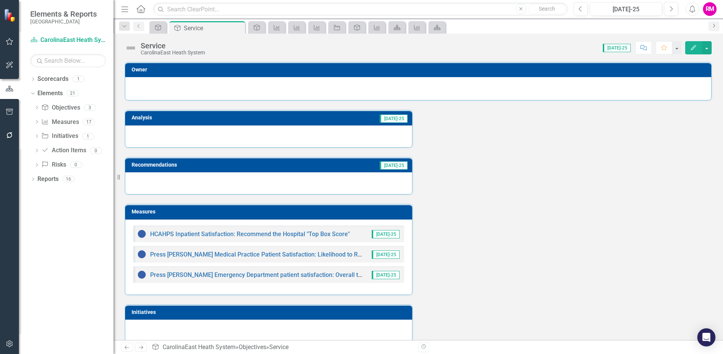
click at [715, 25] on icon "Next" at bounding box center [714, 25] width 6 height 5
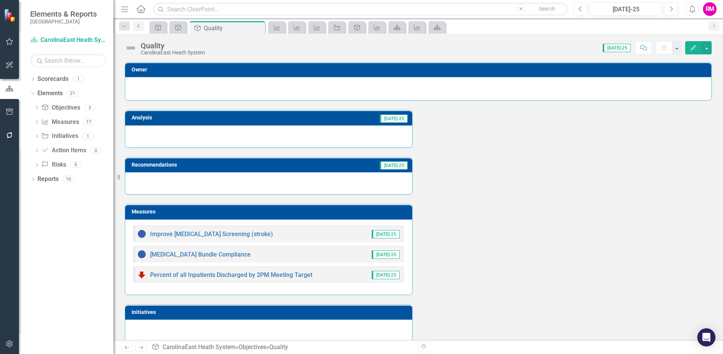
click at [141, 25] on icon "Previous" at bounding box center [139, 26] width 6 height 5
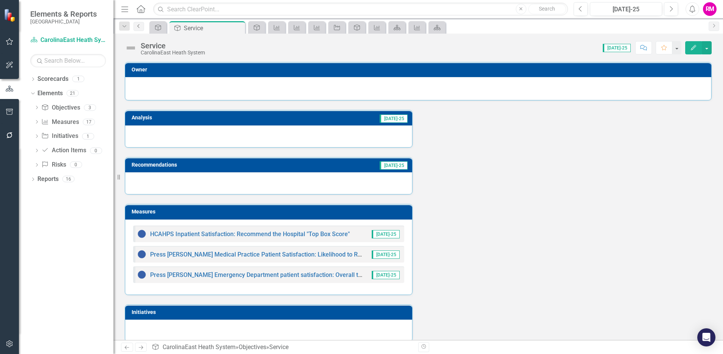
click at [141, 25] on icon "Previous" at bounding box center [139, 26] width 6 height 5
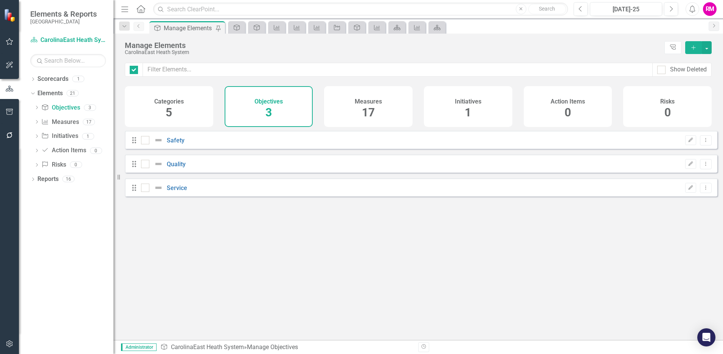
checkbox input "false"
click at [54, 93] on link "Elements" at bounding box center [49, 93] width 25 height 9
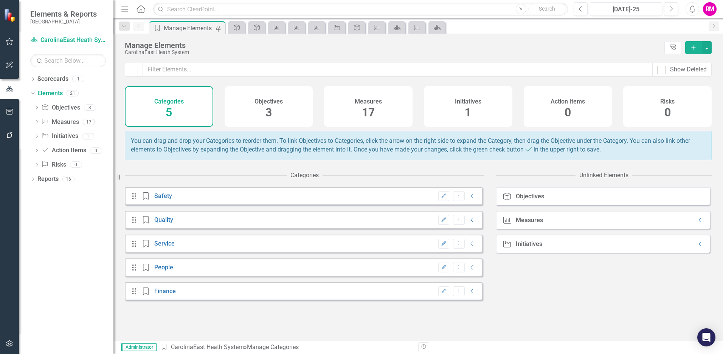
click at [268, 106] on span "3" at bounding box center [269, 112] width 6 height 13
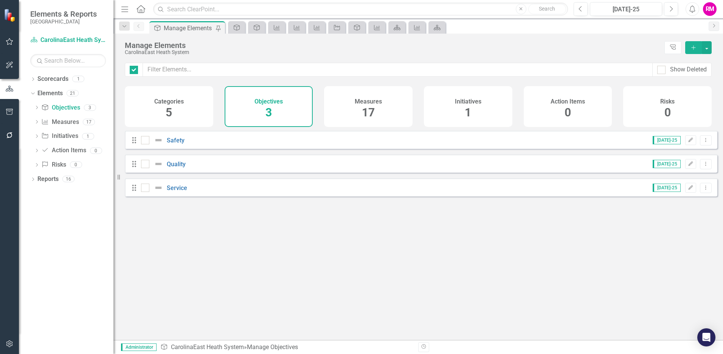
checkbox input "false"
click at [167, 104] on h4 "Categories" at bounding box center [169, 101] width 30 height 7
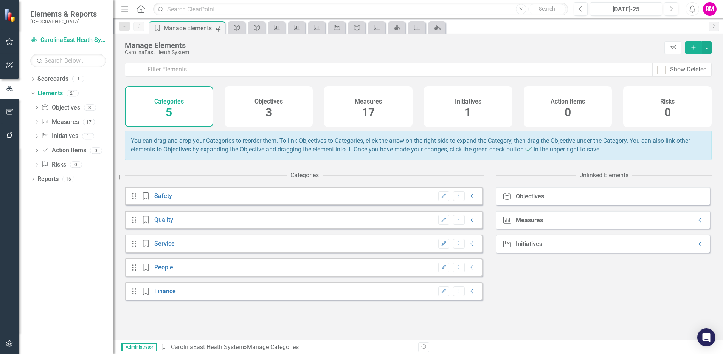
click at [464, 101] on h4 "Initiatives" at bounding box center [468, 101] width 26 height 7
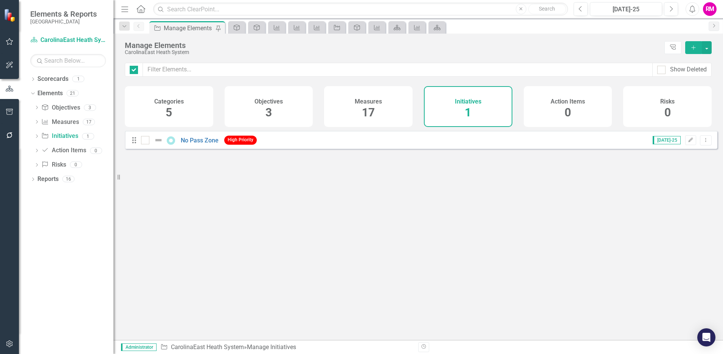
checkbox input "false"
click at [203, 144] on link "No Pass Zone" at bounding box center [200, 140] width 38 height 7
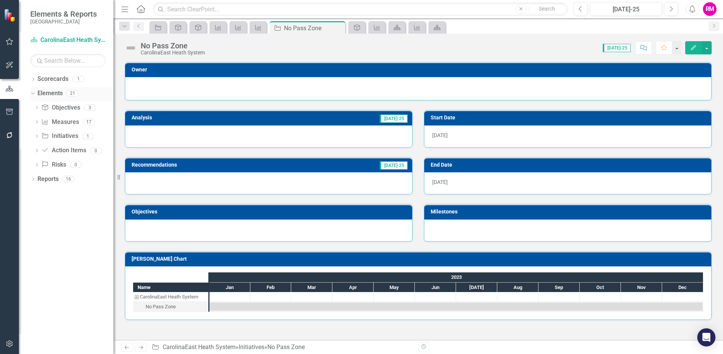
click at [44, 92] on link "Elements" at bounding box center [49, 93] width 25 height 9
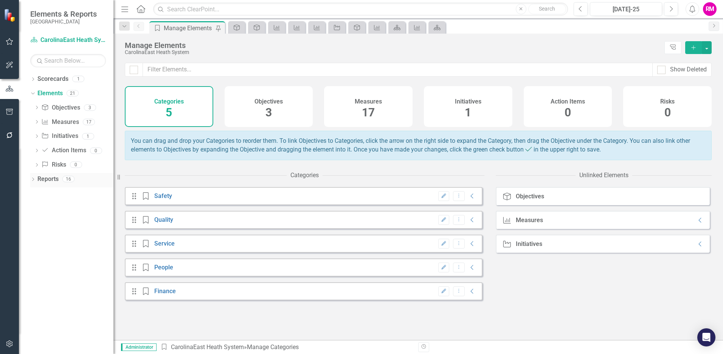
click at [39, 180] on link "Reports" at bounding box center [47, 179] width 21 height 9
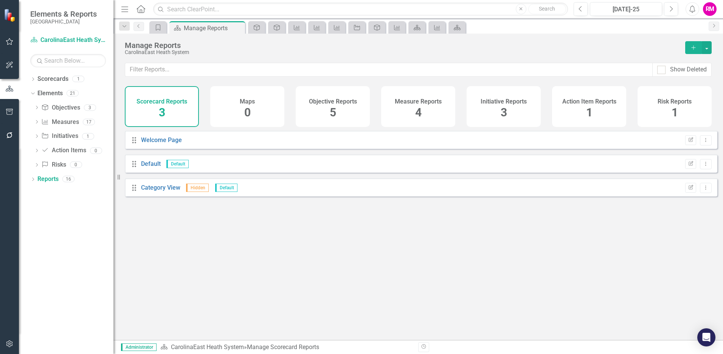
click at [331, 101] on h4 "Objective Reports" at bounding box center [333, 101] width 48 height 7
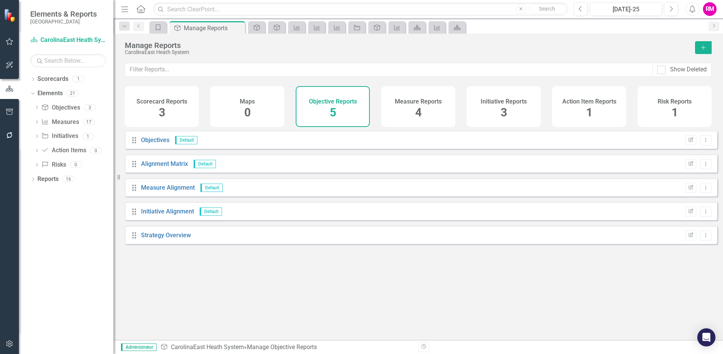
click at [409, 102] on h4 "Measure Reports" at bounding box center [418, 101] width 47 height 7
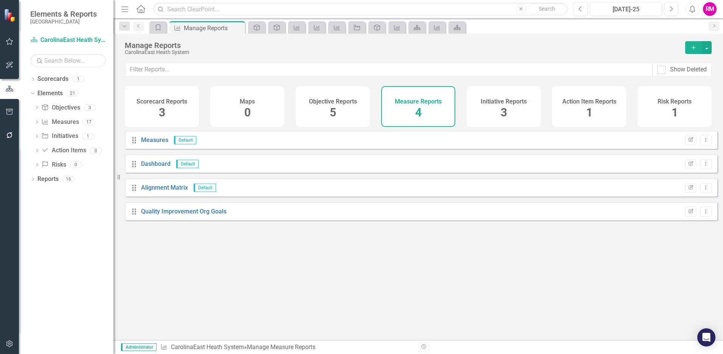
click at [499, 99] on h4 "Initiative Reports" at bounding box center [504, 101] width 46 height 7
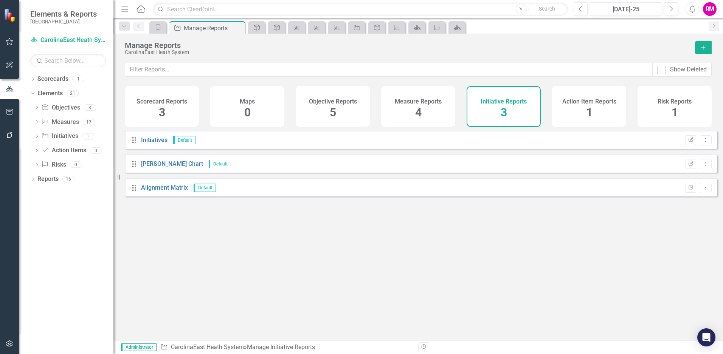
click at [574, 103] on h4 "Action Item Reports" at bounding box center [590, 101] width 54 height 7
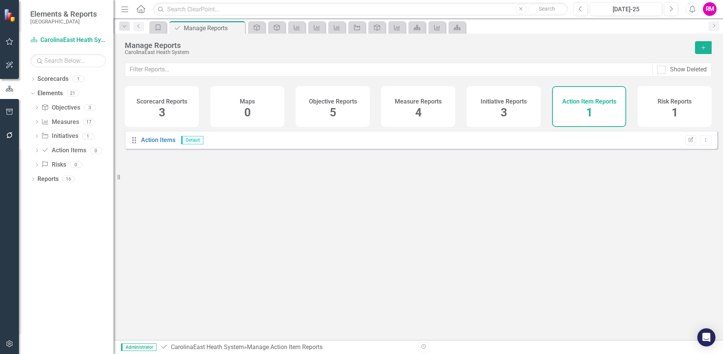
click at [671, 101] on h4 "Risk Reports" at bounding box center [675, 101] width 34 height 7
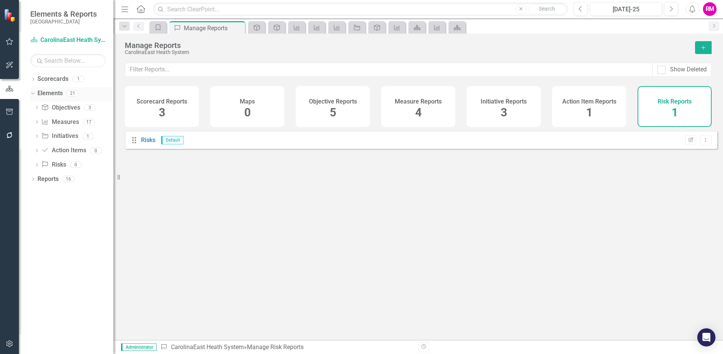
click at [49, 91] on link "Elements" at bounding box center [49, 93] width 25 height 9
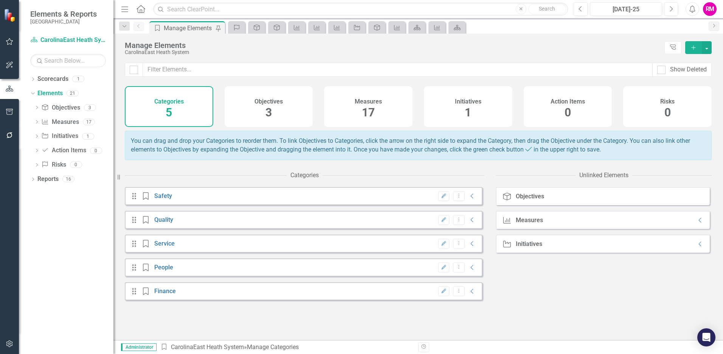
click at [167, 111] on span "5" at bounding box center [169, 112] width 6 height 13
click at [166, 199] on link "Safety" at bounding box center [163, 196] width 18 height 7
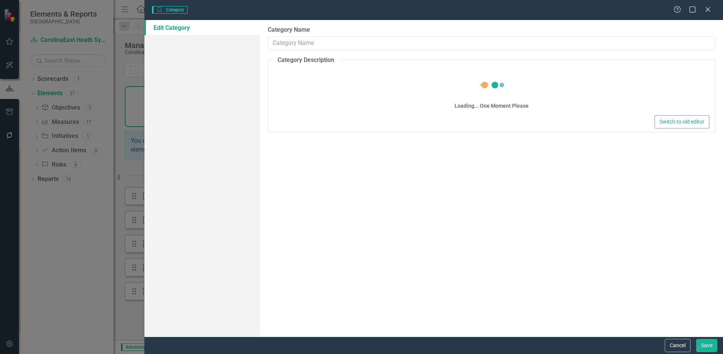
type input "Safety"
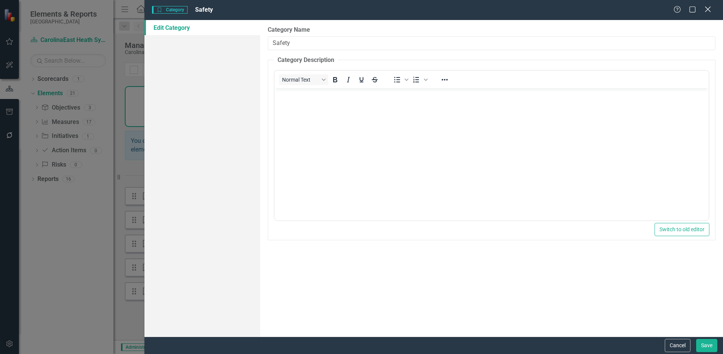
click at [706, 8] on icon "Close" at bounding box center [707, 9] width 9 height 7
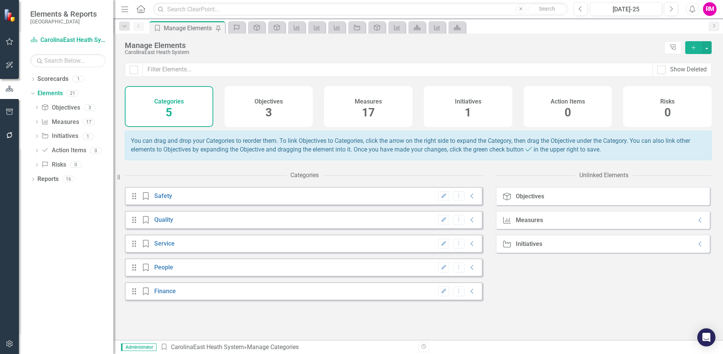
click at [135, 224] on icon "Drag" at bounding box center [134, 220] width 10 height 8
click at [166, 224] on link "Quality" at bounding box center [163, 219] width 19 height 7
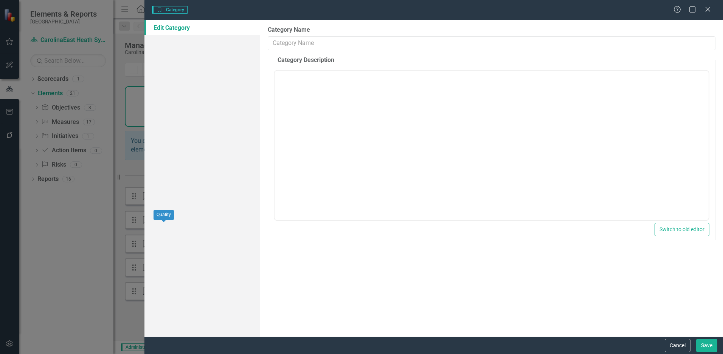
type input "Quality"
click at [708, 9] on icon "Close" at bounding box center [707, 9] width 9 height 7
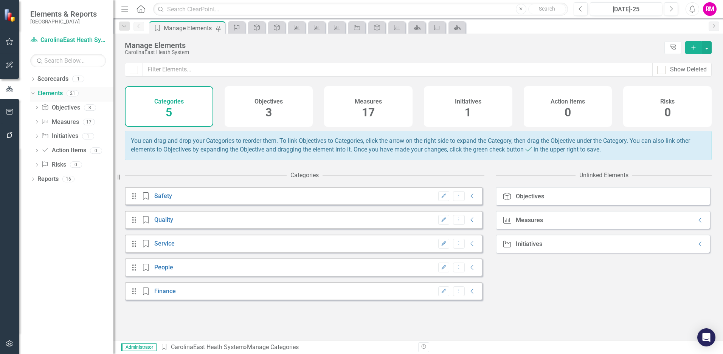
click at [52, 92] on link "Elements" at bounding box center [49, 93] width 25 height 9
click at [64, 107] on link "Objective Objectives" at bounding box center [60, 108] width 39 height 9
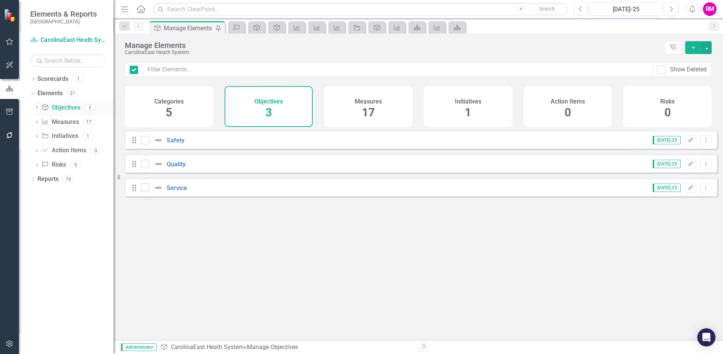
checkbox input "false"
click at [61, 120] on link "Measure Measures" at bounding box center [59, 122] width 37 height 9
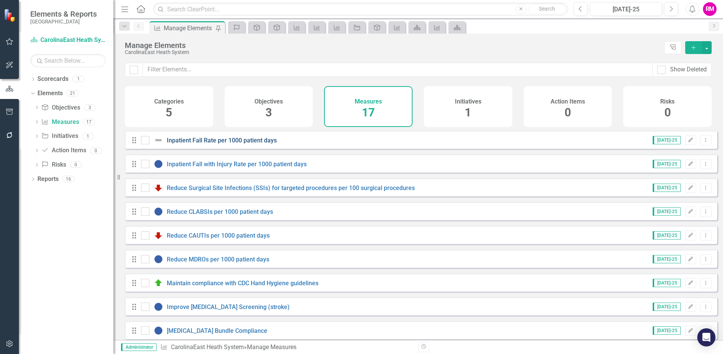
click at [213, 144] on link "Inpatient Fall Rate per 1000 patient days" at bounding box center [222, 140] width 110 height 7
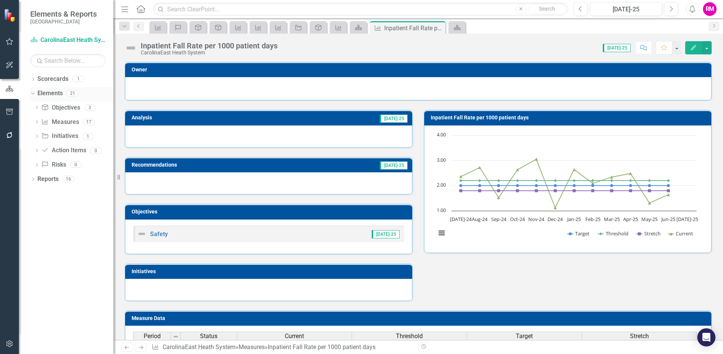
click at [56, 90] on link "Elements" at bounding box center [49, 93] width 25 height 9
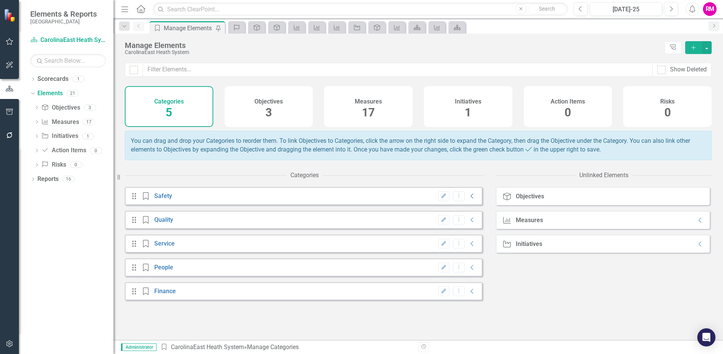
click at [469, 199] on icon "Collapse" at bounding box center [473, 196] width 8 height 6
click at [469, 200] on icon "Expanded" at bounding box center [473, 197] width 8 height 6
click at [469, 199] on icon "Collapse" at bounding box center [473, 196] width 8 height 6
click at [469, 200] on icon "Expanded" at bounding box center [473, 197] width 8 height 6
click at [469, 223] on icon "Collapse" at bounding box center [473, 220] width 8 height 6
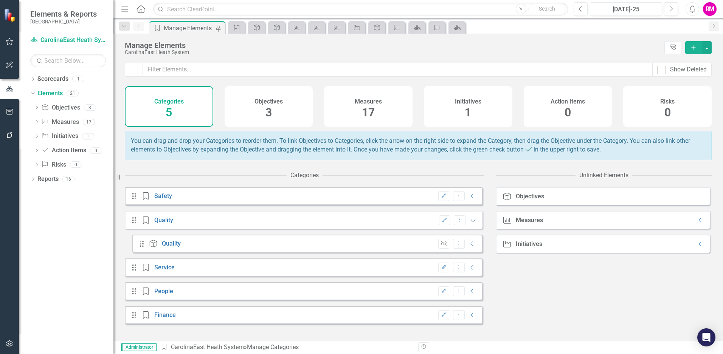
click at [469, 224] on icon "Expanded" at bounding box center [473, 221] width 8 height 6
click at [167, 102] on h4 "Categories" at bounding box center [169, 101] width 30 height 7
click at [271, 101] on h4 "Objectives" at bounding box center [269, 101] width 28 height 7
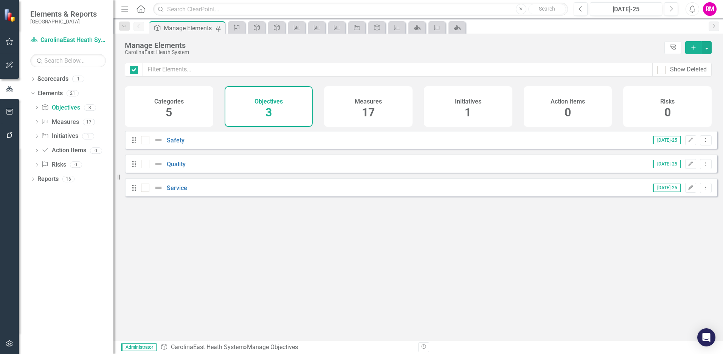
checkbox input "false"
click at [176, 144] on link "Safety" at bounding box center [176, 140] width 18 height 7
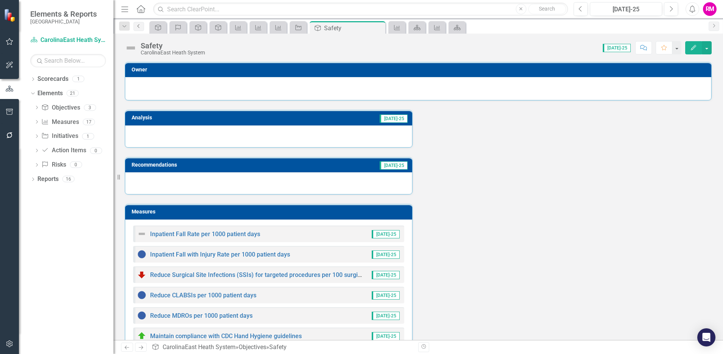
click at [139, 25] on icon "Previous" at bounding box center [139, 26] width 6 height 5
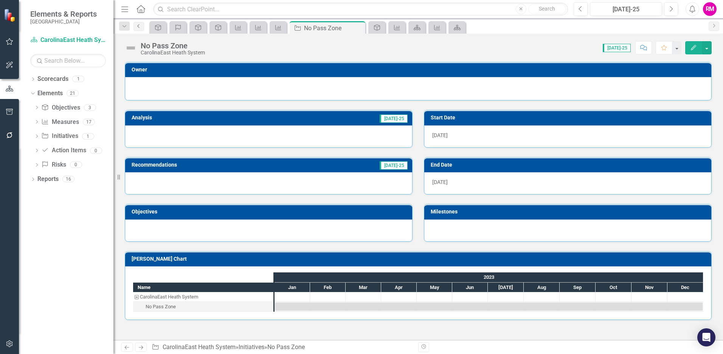
click at [139, 25] on icon "Previous" at bounding box center [139, 26] width 6 height 5
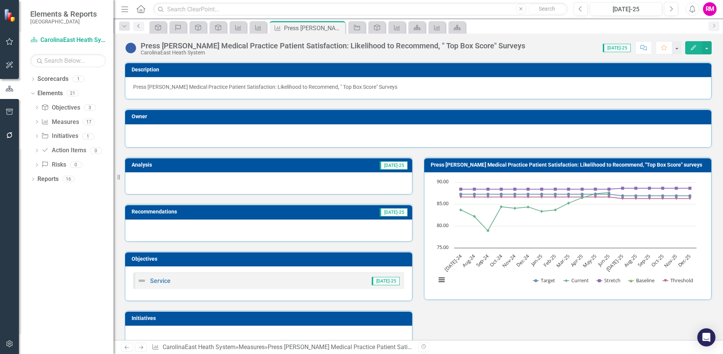
click at [139, 25] on icon "Previous" at bounding box center [139, 26] width 6 height 5
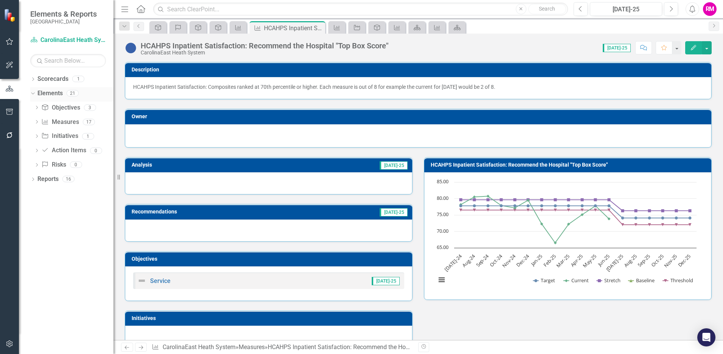
click at [47, 92] on link "Elements" at bounding box center [49, 93] width 25 height 9
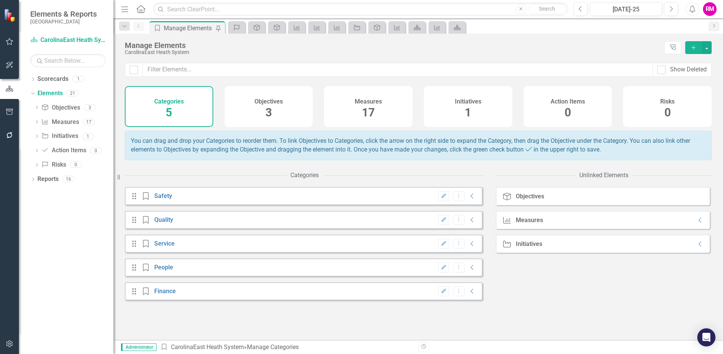
click at [267, 102] on h4 "Objectives" at bounding box center [269, 101] width 28 height 7
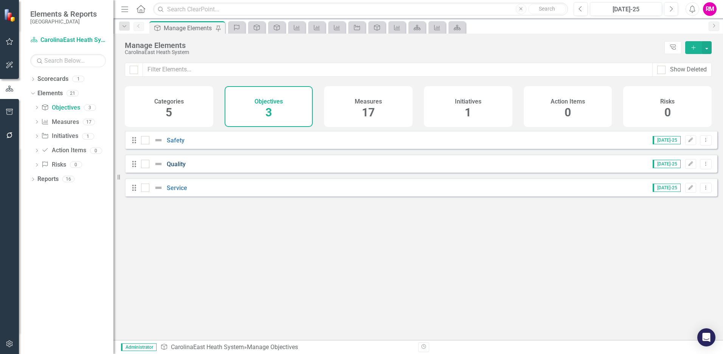
click at [176, 168] on link "Quality" at bounding box center [176, 164] width 19 height 7
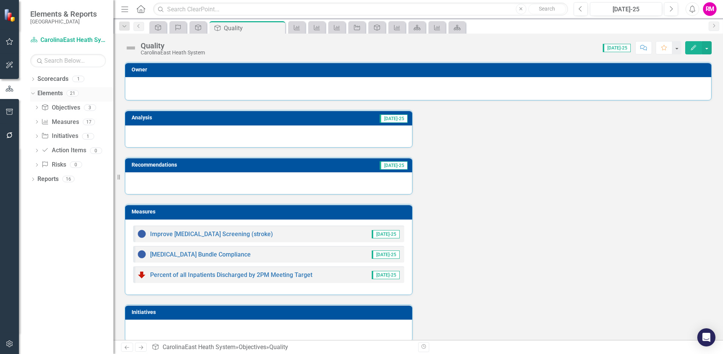
click at [51, 93] on link "Elements" at bounding box center [49, 93] width 25 height 9
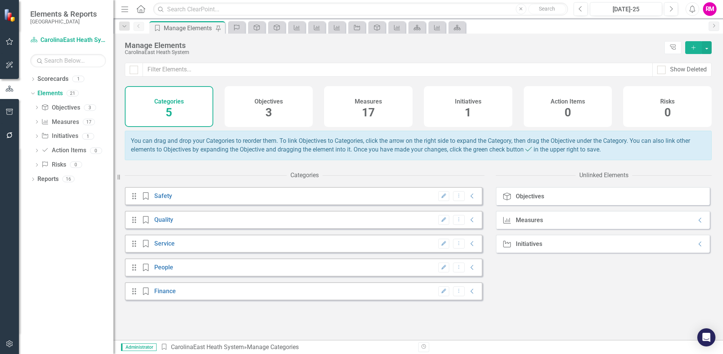
click at [268, 103] on h4 "Objectives" at bounding box center [269, 101] width 28 height 7
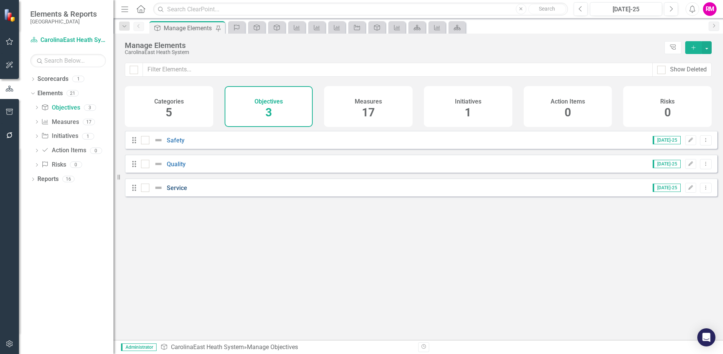
click at [178, 192] on link "Service" at bounding box center [177, 188] width 20 height 7
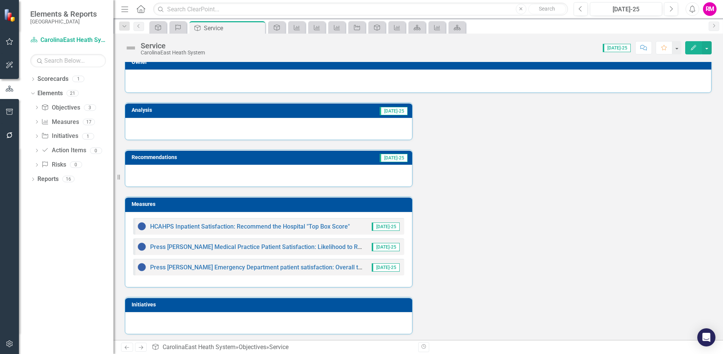
scroll to position [9, 0]
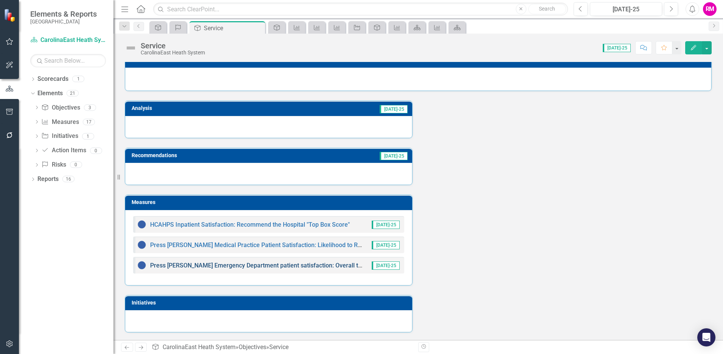
click at [265, 267] on link "Press [PERSON_NAME] Emergency Department patient satisfaction: Overall top box …" at bounding box center [271, 265] width 243 height 7
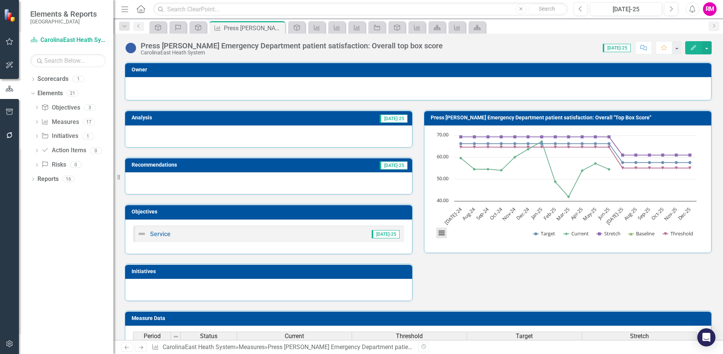
click at [437, 233] on button "View chart menu, Chart" at bounding box center [442, 233] width 11 height 11
click at [457, 291] on div "Analysis Jul-25 Recommendations Jul-25 Objectives Service Jul-25 Initiatives Pr…" at bounding box center [418, 201] width 598 height 201
click at [56, 104] on link "Objective Objectives" at bounding box center [60, 108] width 39 height 9
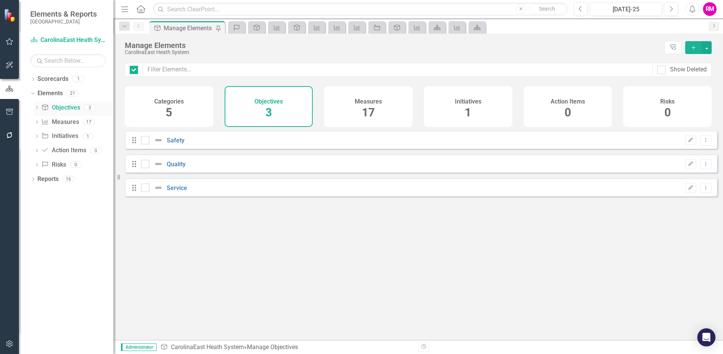
checkbox input "false"
click at [67, 120] on link "Measure Measures" at bounding box center [59, 122] width 37 height 9
